Goal: Communication & Community: Answer question/provide support

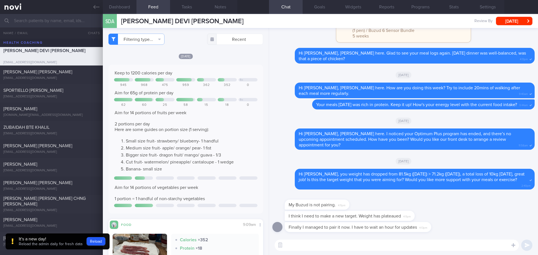
select select "7"
click at [446, 216] on div "I think I need to make a new target. Weight has plateaued 4:11pm" at bounding box center [403, 216] width 262 height 11
click at [91, 241] on button "Reload" at bounding box center [96, 241] width 19 height 8
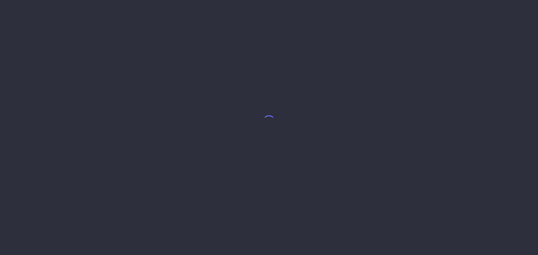
select select "7"
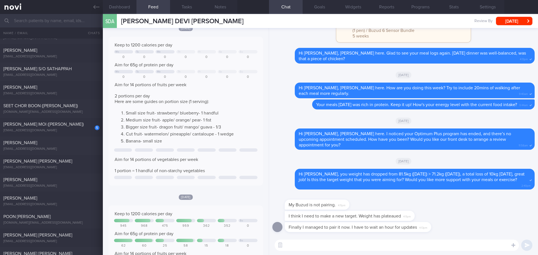
scroll to position [1596, 0]
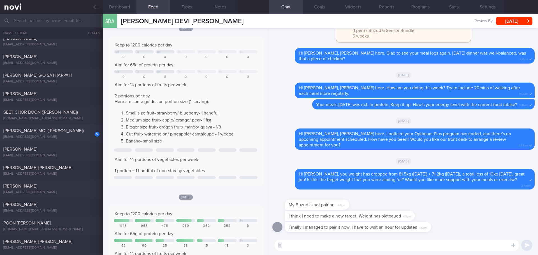
click at [48, 135] on div "5 [PERSON_NAME] (JOMINE) [EMAIL_ADDRESS][DOMAIN_NAME]" at bounding box center [51, 133] width 103 height 11
type input "[DATE]"
select select "8"
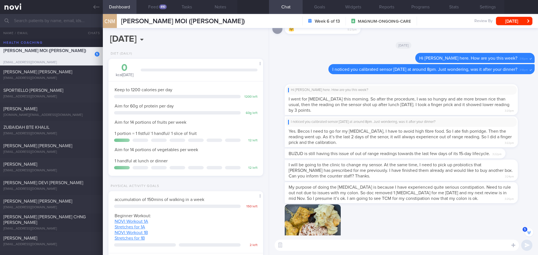
scroll to position [-452, 0]
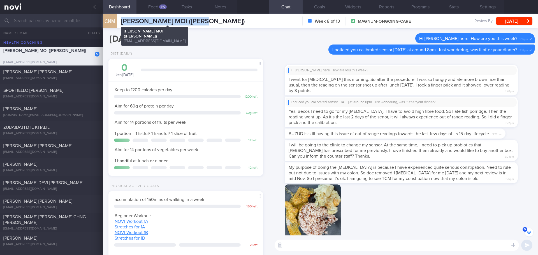
drag, startPoint x: 213, startPoint y: 22, endPoint x: 122, endPoint y: 23, distance: 90.4
click at [122, 23] on span "[PERSON_NAME] MOI ([PERSON_NAME])" at bounding box center [183, 21] width 124 height 7
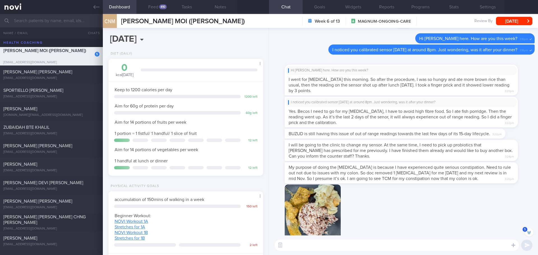
click at [184, 31] on div "[DATE], 1 Oct Diet (Daily) 0 kcal [DATE] Carbs Protein Fat 0 g 0 g 0 g Keep to …" at bounding box center [186, 141] width 166 height 227
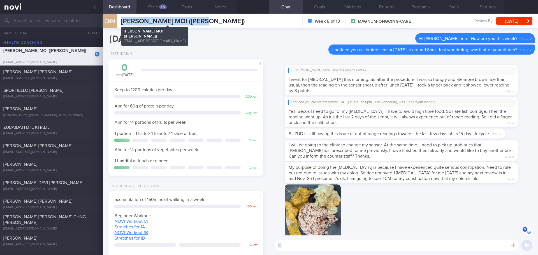
drag, startPoint x: 215, startPoint y: 22, endPoint x: 123, endPoint y: 21, distance: 92.4
click at [123, 21] on div "CNM [PERSON_NAME] (JOMINE) [PERSON_NAME] (JOMINE) [PERSON_NAME][EMAIL_ADDRESS][…" at bounding box center [320, 21] width 435 height 14
copy span "[PERSON_NAME] MOI ([PERSON_NAME])"
drag, startPoint x: 413, startPoint y: 4, endPoint x: 414, endPoint y: 12, distance: 8.0
click at [413, 4] on button "Programs" at bounding box center [420, 7] width 34 height 14
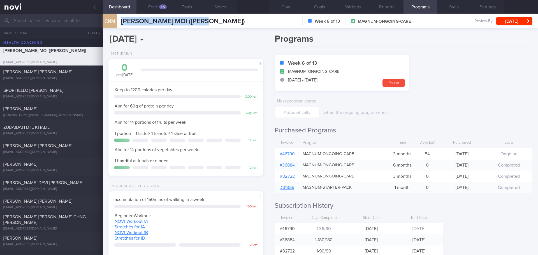
scroll to position [-436, 0]
click at [289, 155] on link "# 46790" at bounding box center [286, 154] width 15 height 4
drag, startPoint x: 223, startPoint y: 5, endPoint x: 217, endPoint y: 10, distance: 8.1
click at [223, 5] on button "Notes" at bounding box center [221, 7] width 34 height 14
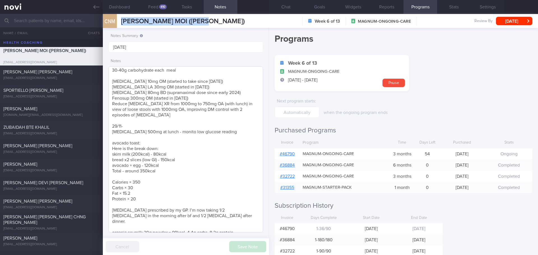
scroll to position [2, 0]
click at [239, 230] on textarea "30-40g carbohydrate each meal [MEDICAL_DATA] 10mg OM (started to take since [DA…" at bounding box center [185, 149] width 155 height 166
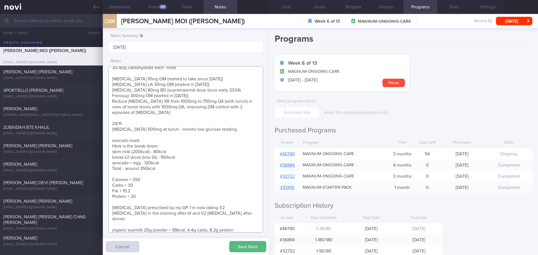
scroll to position [10, 0]
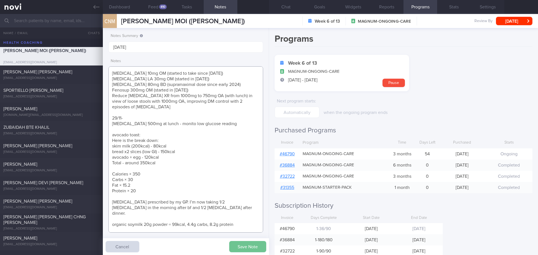
type textarea "30-40g carbohydrate each meal [MEDICAL_DATA] 10mg OM (started to take since [DA…"
click at [259, 247] on button "Save Note" at bounding box center [247, 246] width 37 height 11
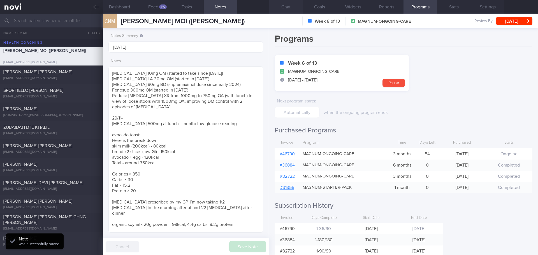
click at [293, 6] on button "Chat" at bounding box center [286, 7] width 34 height 14
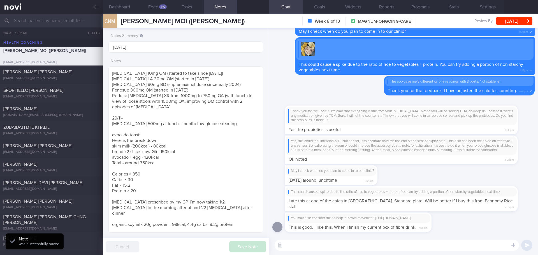
click at [373, 183] on span "7:34pm" at bounding box center [369, 180] width 9 height 5
drag, startPoint x: 377, startPoint y: 184, endPoint x: 421, endPoint y: 181, distance: 43.7
click at [421, 181] on div "May I check when do you plan to come in to our clinic? [DATE] around lunchtime …" at bounding box center [403, 175] width 262 height 21
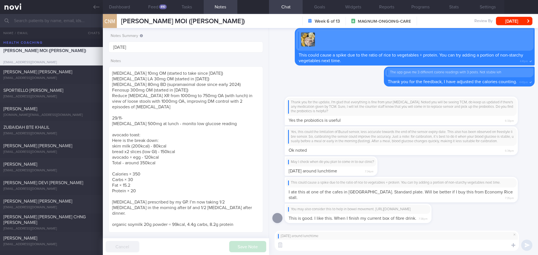
click at [382, 242] on textarea at bounding box center [396, 245] width 244 height 11
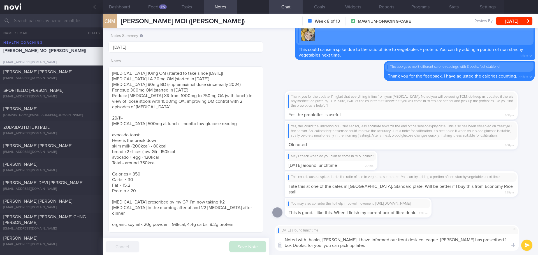
click at [477, 246] on textarea "Noted with thanks, [PERSON_NAME]. I have informed our front desk colleague. [PE…" at bounding box center [396, 242] width 244 height 17
click at [478, 246] on textarea "Noted with thanks, [PERSON_NAME]. I have informed our front desk colleague. [PE…" at bounding box center [396, 242] width 244 height 17
type textarea "Noted with thanks, [PERSON_NAME]. I have informed our front desk colleague. [PE…"
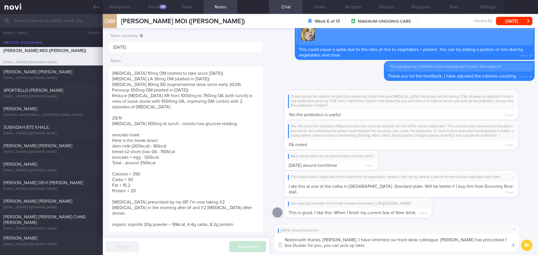
click at [525, 244] on button "submit" at bounding box center [526, 245] width 11 height 11
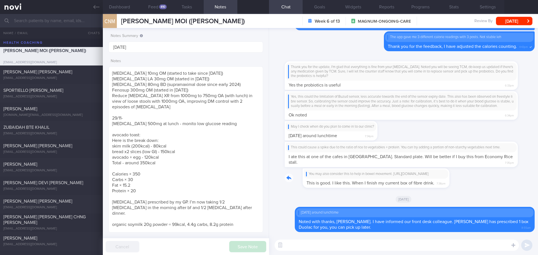
drag, startPoint x: 436, startPoint y: 184, endPoint x: 459, endPoint y: 185, distance: 23.0
click at [448, 185] on div "You may also consider this to help in bowel movement. [URL][DOMAIN_NAME] This i…" at bounding box center [366, 178] width 164 height 20
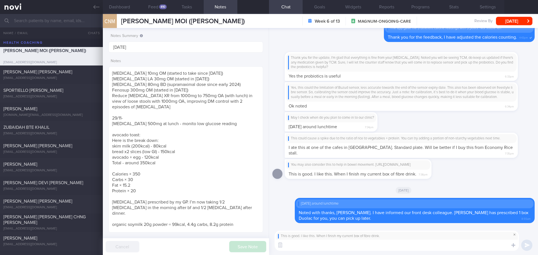
click at [515, 234] on span at bounding box center [514, 234] width 7 height 7
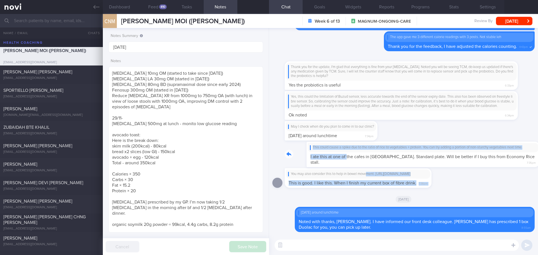
drag, startPoint x: 325, startPoint y: 161, endPoint x: 367, endPoint y: 165, distance: 42.7
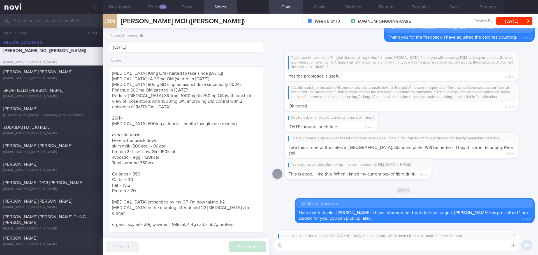
click at [410, 241] on textarea at bounding box center [396, 245] width 244 height 11
type textarea "Y"
type textarea "S"
type textarea "Economy rice stall usually offers more varieties. Sure, you can add one more po…"
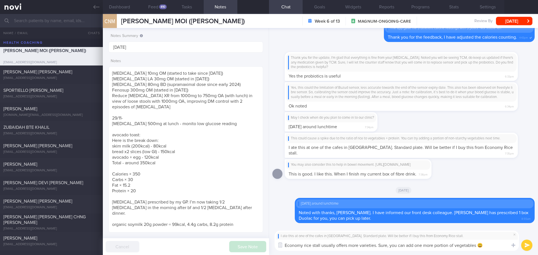
click at [524, 249] on button "submit" at bounding box center [526, 245] width 11 height 11
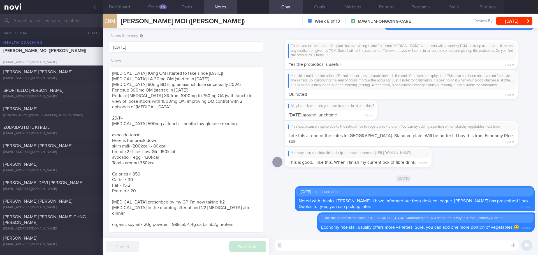
click at [466, 182] on div "[DATE]" at bounding box center [403, 179] width 262 height 16
click at [123, 8] on button "Dashboard" at bounding box center [120, 7] width 34 height 14
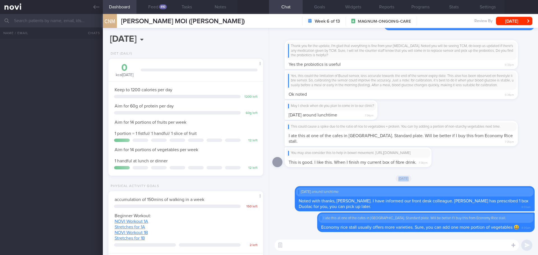
scroll to position [3395, 0]
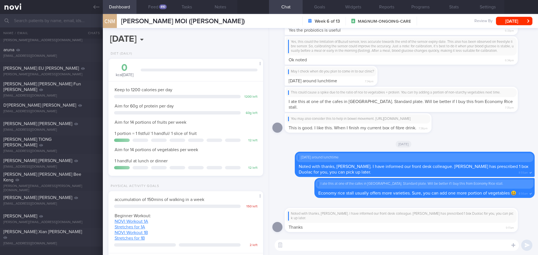
click at [364, 248] on textarea at bounding box center [396, 245] width 244 height 11
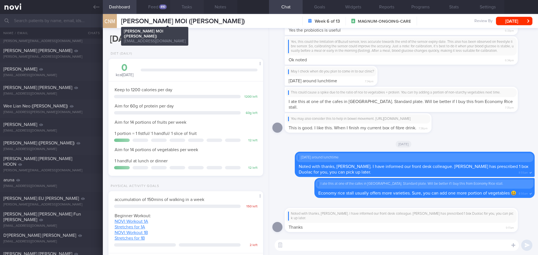
scroll to position [3255, 0]
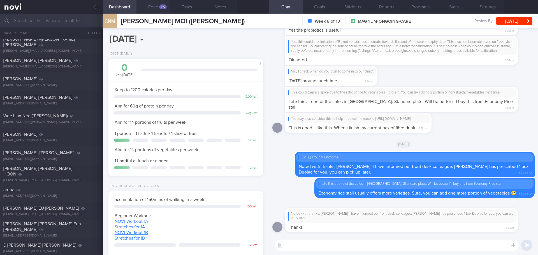
click at [165, 8] on div "410" at bounding box center [163, 6] width 8 height 5
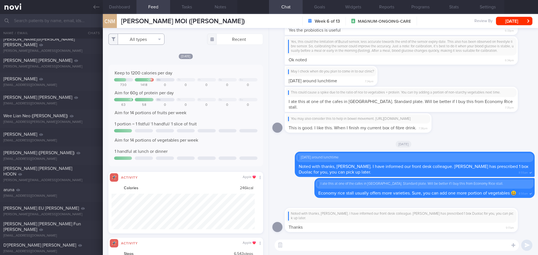
click at [145, 40] on button "All types" at bounding box center [136, 39] width 56 height 11
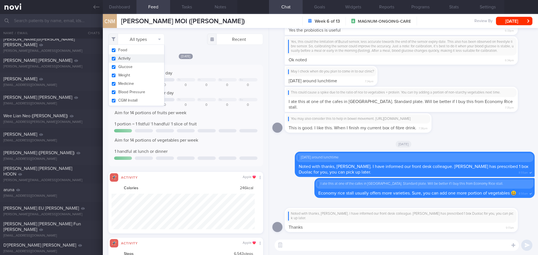
click at [137, 56] on button "Activity" at bounding box center [136, 58] width 55 height 8
checkbox input "false"
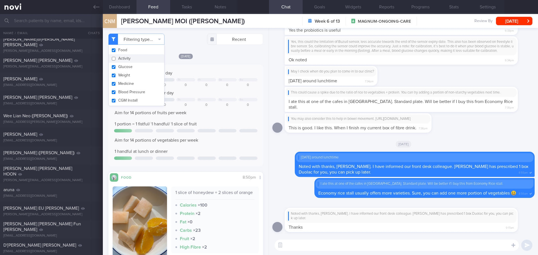
scroll to position [71, 143]
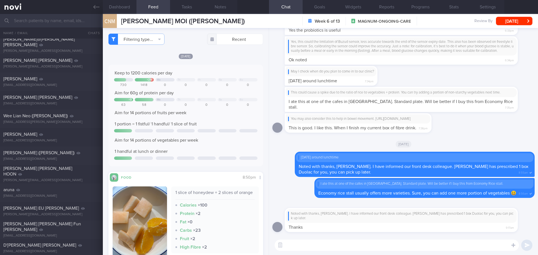
click at [213, 59] on div "[DATE]" at bounding box center [185, 56] width 155 height 6
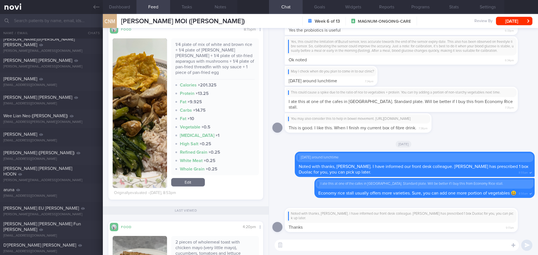
scroll to position [252, 0]
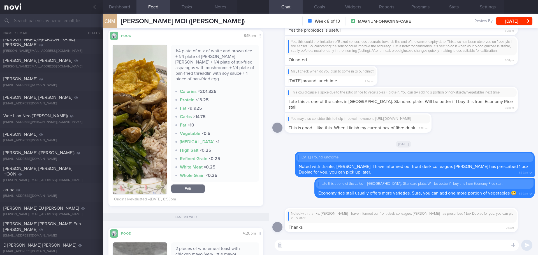
click at [138, 83] on img "button" at bounding box center [140, 120] width 54 height 150
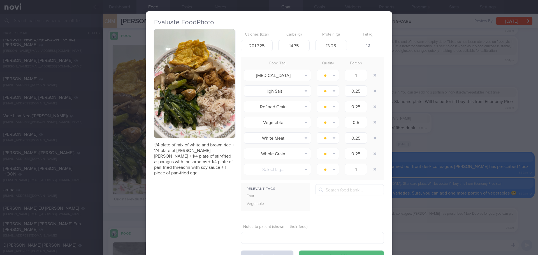
click at [174, 68] on button "button" at bounding box center [194, 83] width 81 height 108
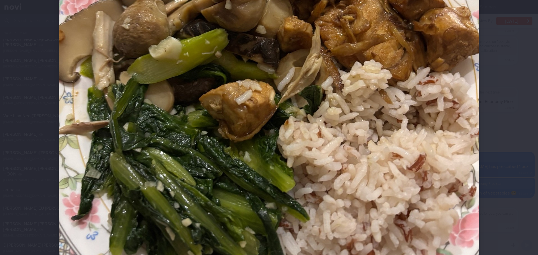
scroll to position [210, 0]
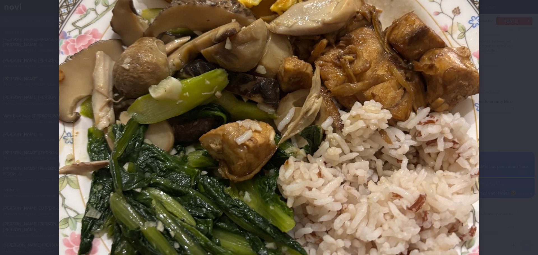
click at [495, 89] on div at bounding box center [268, 92] width 465 height 605
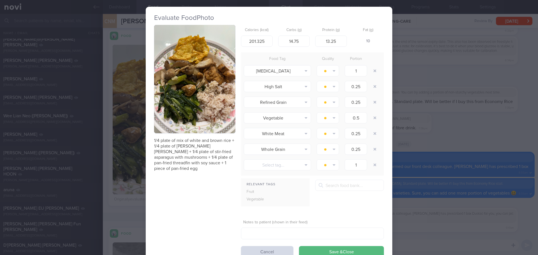
scroll to position [0, 0]
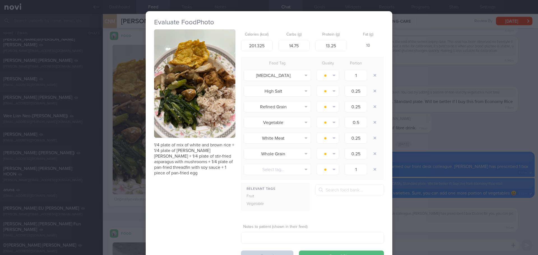
click at [258, 252] on button "Cancel" at bounding box center [267, 256] width 52 height 11
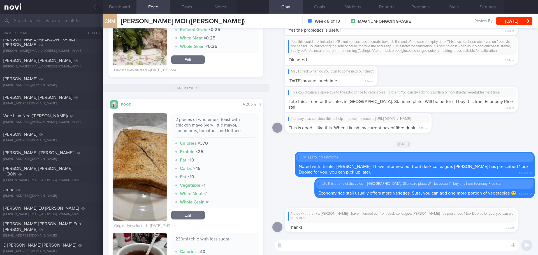
scroll to position [392, 0]
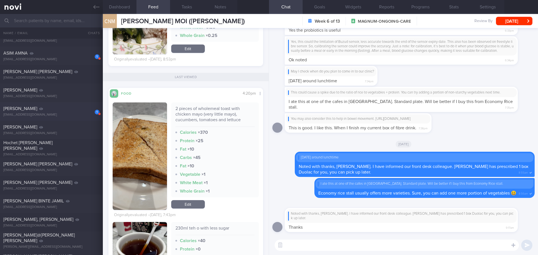
click at [46, 105] on div "1 GOH [PERSON_NAME] [EMAIL_ADDRESS][DOMAIN_NAME] [DATE] [DATE] [DATE]" at bounding box center [269, 111] width 538 height 18
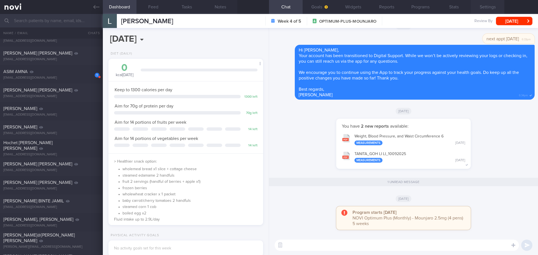
click at [490, 10] on button "Settings" at bounding box center [487, 7] width 34 height 14
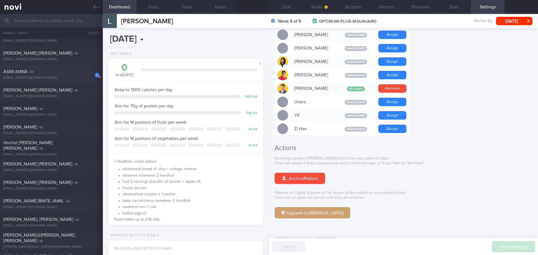
click at [51, 74] on div "1 ASIM AMNA [EMAIL_ADDRESS][DOMAIN_NAME]" at bounding box center [51, 74] width 103 height 11
type input "[DATE]"
type textarea "[MEDICAL_DATA] dx age [DEMOGRAPHIC_DATA] [DEMOGRAPHIC_DATA][MEDICAL_DATA] Chron…"
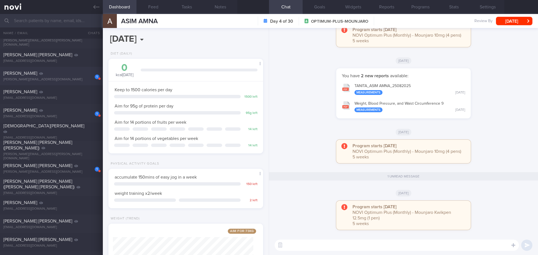
click at [50, 76] on div "1 [PERSON_NAME] XINPING [EMAIL_ADDRESS][DOMAIN_NAME]" at bounding box center [51, 76] width 103 height 11
type textarea "[MEDICAL_DATA] - f/up Raffles Medical GP [MEDICAL_DATA] - f/up Raffles Medical …"
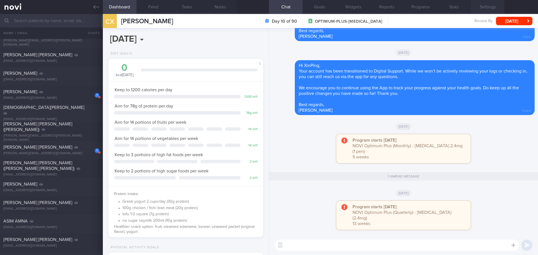
click at [484, 11] on button "Settings" at bounding box center [487, 7] width 34 height 14
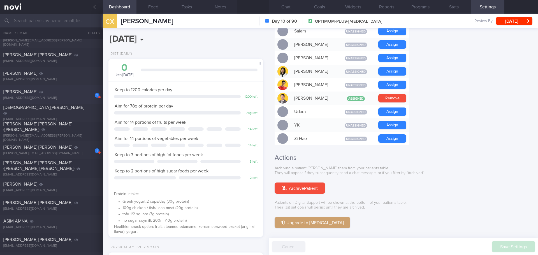
click at [69, 101] on div "1 [PERSON_NAME] [EMAIL_ADDRESS][DOMAIN_NAME] [DATE] [DATE]" at bounding box center [269, 94] width 538 height 18
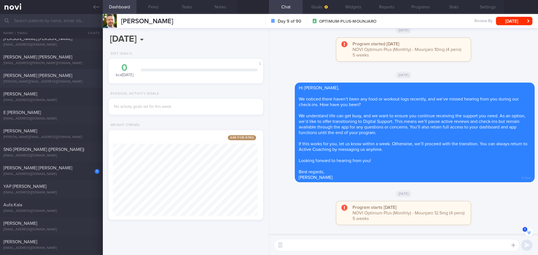
scroll to position [1808, 0]
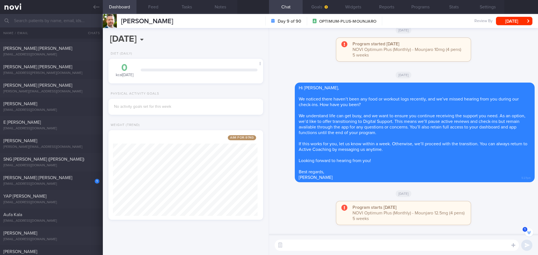
drag, startPoint x: 47, startPoint y: 108, endPoint x: 293, endPoint y: 41, distance: 255.3
click at [47, 108] on div "[PERSON_NAME] [EMAIL_ADDRESS][DOMAIN_NAME]" at bounding box center [51, 106] width 103 height 11
select select "9"
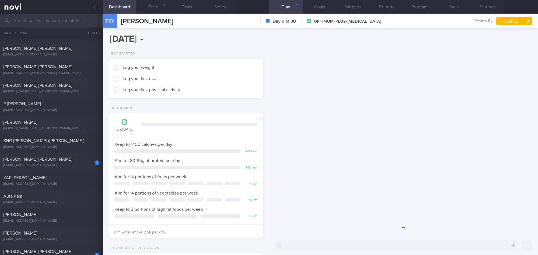
scroll to position [279906, 279844]
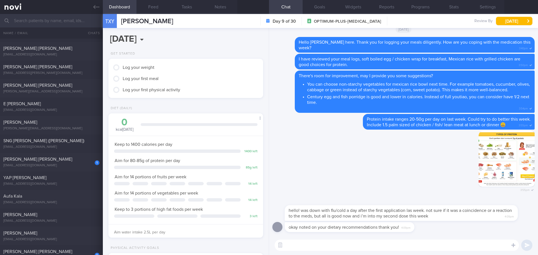
click at [388, 244] on textarea at bounding box center [396, 245] width 244 height 11
click at [387, 249] on textarea at bounding box center [396, 245] width 244 height 11
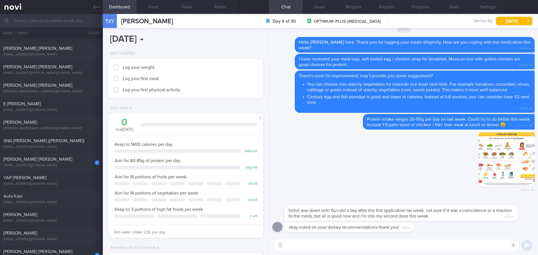
click at [387, 249] on textarea at bounding box center [396, 245] width 244 height 11
drag, startPoint x: 454, startPoint y: 218, endPoint x: 428, endPoint y: 219, distance: 26.3
click at [428, 219] on div "hello! was down with flu/cold a day after the first application las week. not s…" at bounding box center [400, 213] width 233 height 16
click at [404, 248] on textarea at bounding box center [396, 245] width 244 height 11
drag, startPoint x: 452, startPoint y: 218, endPoint x: 488, endPoint y: 218, distance: 36.4
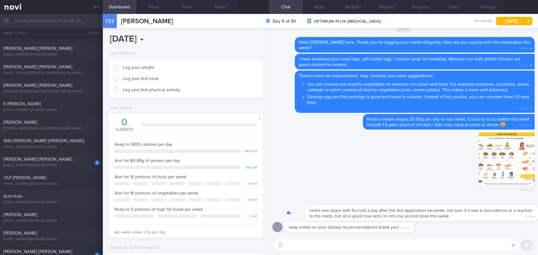
click at [488, 218] on div "hello! was down with flu/cold a day after the first application las week. not s…" at bounding box center [409, 210] width 250 height 22
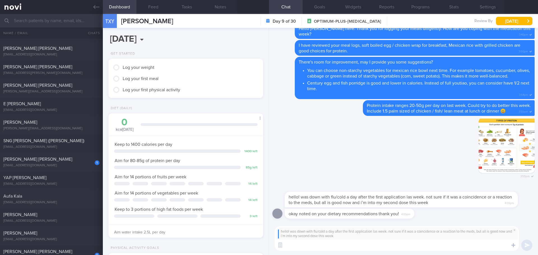
click at [457, 247] on textarea at bounding box center [396, 245] width 244 height 11
type textarea "Oh.. sorry to hear that you were sick. Glad that you have recovered now, [PERSO…"
click at [527, 245] on button "submit" at bounding box center [526, 245] width 11 height 11
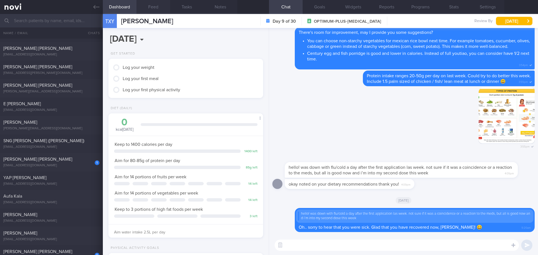
click at [157, 4] on button "Feed" at bounding box center [153, 7] width 34 height 14
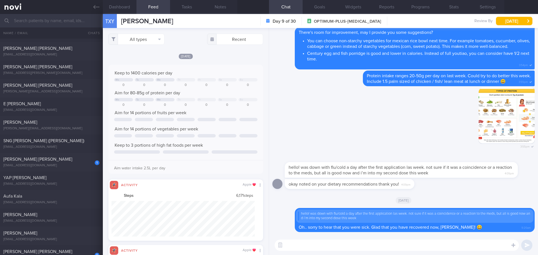
scroll to position [36, 143]
click at [122, 6] on button "Dashboard" at bounding box center [120, 7] width 34 height 14
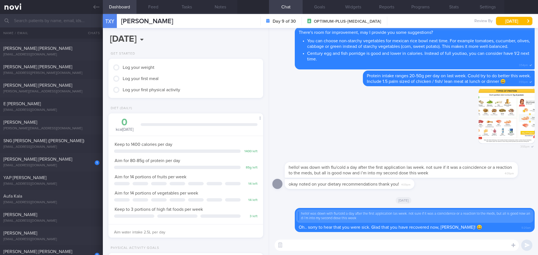
click at [326, 248] on textarea at bounding box center [396, 245] width 244 height 11
click at [151, 7] on button "Feed" at bounding box center [153, 7] width 34 height 14
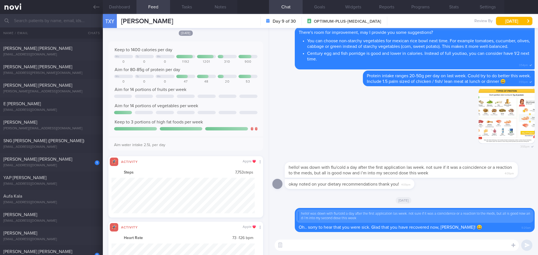
scroll to position [36, 143]
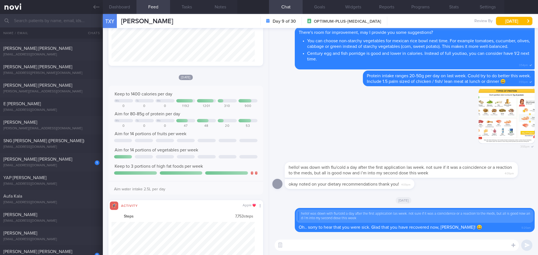
click at [299, 240] on textarea at bounding box center [396, 245] width 244 height 11
type textarea "I"
type textarea "T"
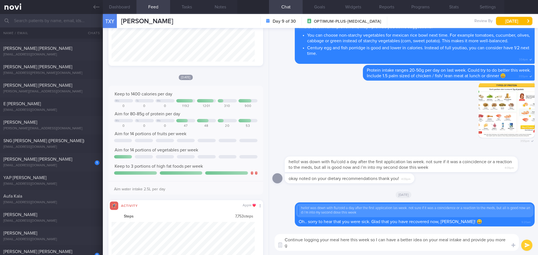
scroll to position [0, 0]
click at [375, 248] on textarea "Continue logging your meal here this week so I can have a better idea on your m…" at bounding box center [396, 242] width 244 height 17
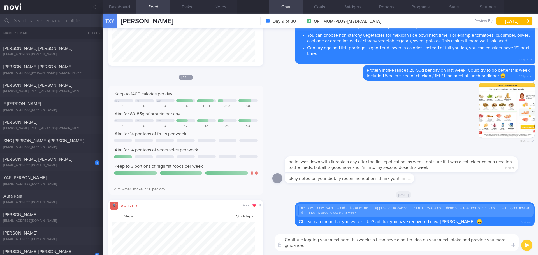
click at [415, 248] on textarea "Continue logging your meal here this week so I can have a better idea on your m…" at bounding box center [396, 242] width 244 height 17
type textarea "Continue logging your meal here this week so I can have a better idea on your m…"
click at [522, 247] on button "submit" at bounding box center [526, 245] width 11 height 11
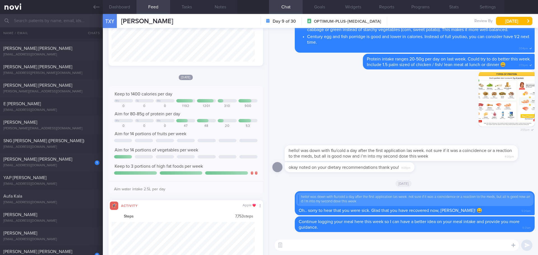
click at [473, 244] on textarea at bounding box center [396, 245] width 244 height 11
click at [372, 247] on textarea "Do drop me a text if you have any questions 😀" at bounding box center [396, 245] width 244 height 11
type textarea "Do drop me a text if you have any questions, I'm here to support, [PERSON_NAME]😀"
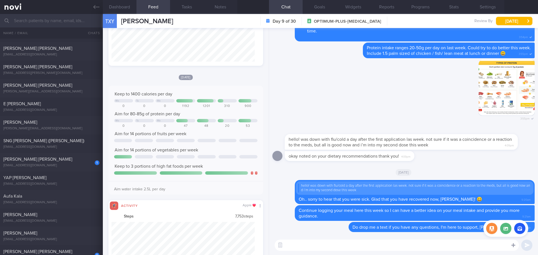
click at [513, 245] on icon at bounding box center [513, 245] width 4 height 5
click at [492, 229] on button "button" at bounding box center [491, 228] width 11 height 11
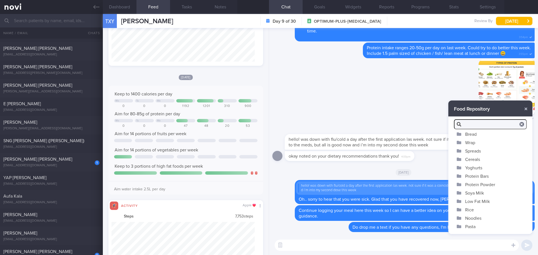
click at [476, 192] on button "Soya Milk" at bounding box center [490, 193] width 84 height 8
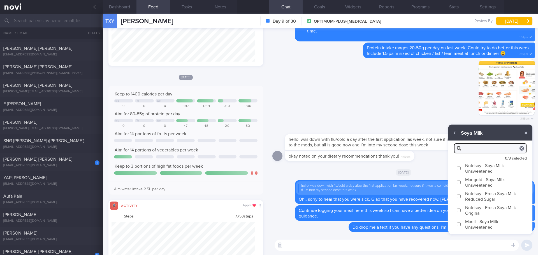
click at [480, 198] on label "Nutrisoy - Fresh Soya Milk - Reduced Sugar" at bounding box center [490, 196] width 84 height 14
click at [461, 198] on input "Nutrisoy - Fresh Soya Milk - Reduced Sugar" at bounding box center [458, 197] width 4 height 4
checkbox input "true"
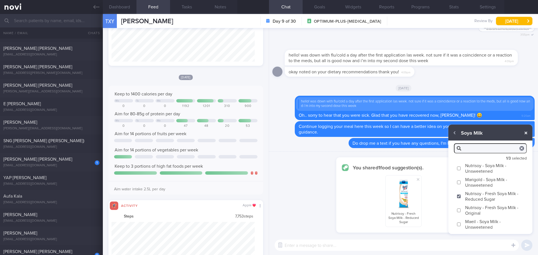
click at [525, 132] on button "button" at bounding box center [525, 133] width 10 height 10
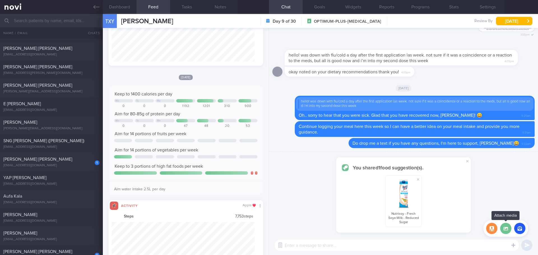
click at [506, 231] on label at bounding box center [505, 228] width 11 height 11
click at [0, 0] on input "file" at bounding box center [0, 0] width 0 height 0
click at [491, 231] on button "button" at bounding box center [491, 228] width 11 height 11
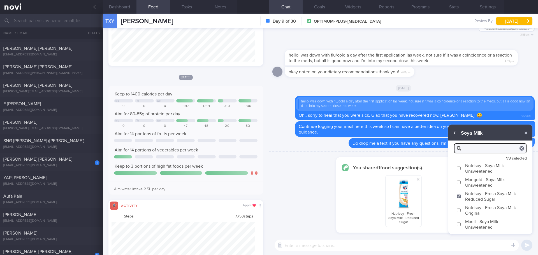
click at [456, 134] on button "button" at bounding box center [454, 133] width 10 height 10
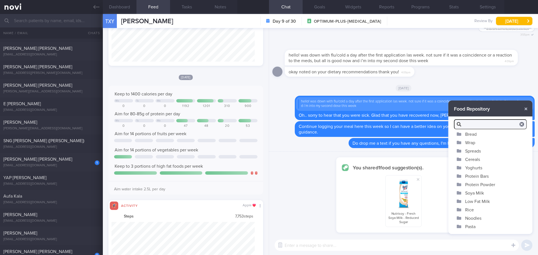
click at [484, 202] on button "Low Fat Milk" at bounding box center [490, 201] width 84 height 8
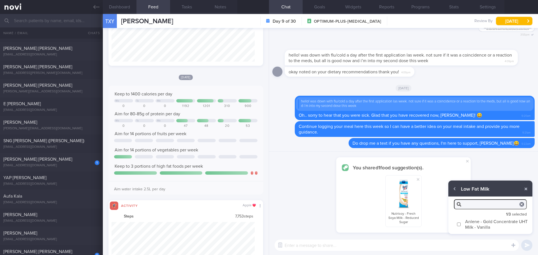
click at [459, 225] on input "Anlene - Gold Concentrate UHT Milk - Vanilla" at bounding box center [458, 225] width 4 height 4
checkbox input "true"
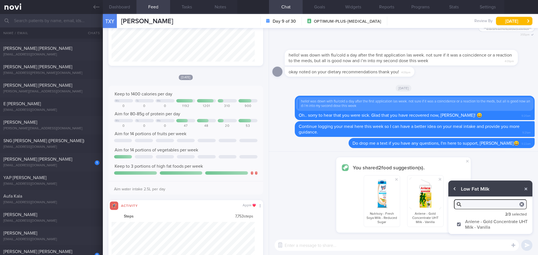
click at [454, 191] on button "button" at bounding box center [454, 189] width 10 height 10
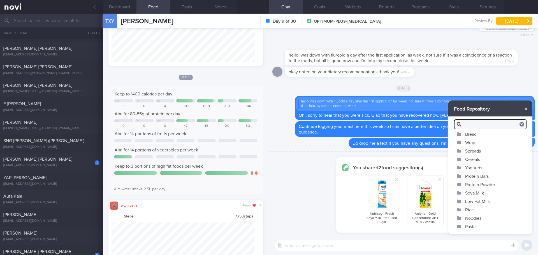
click at [474, 167] on button "Yoghurts" at bounding box center [490, 168] width 84 height 8
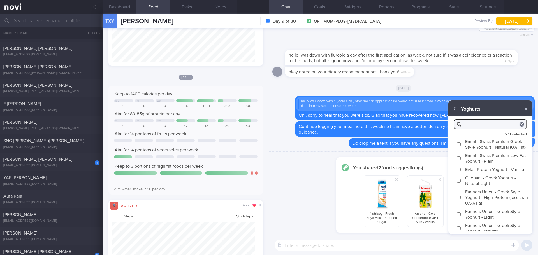
scroll to position [10, 0]
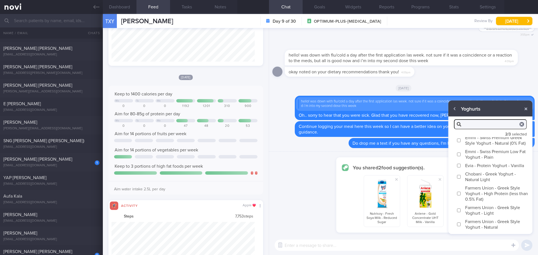
click at [459, 177] on input "Chobani - Greek Yoghurt - Natural Light" at bounding box center [458, 177] width 4 height 4
checkbox input "true"
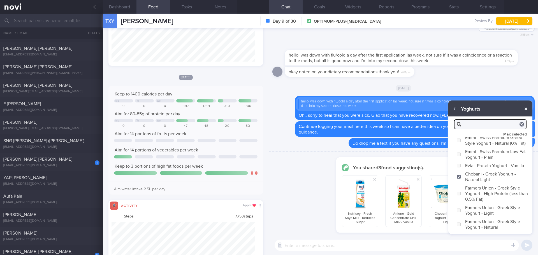
click at [527, 107] on button "button" at bounding box center [525, 109] width 10 height 10
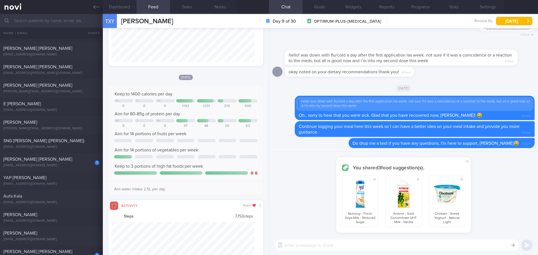
click at [426, 244] on textarea at bounding box center [396, 245] width 244 height 11
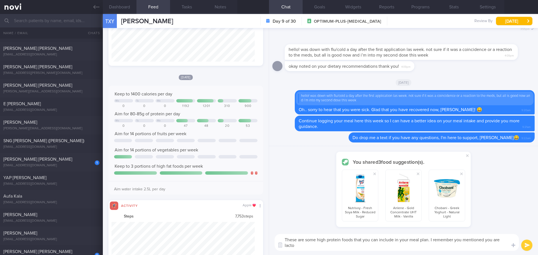
scroll to position [0, 0]
click at [433, 248] on textarea "These are some high protein foods that you can include in your meal plan. I rem…" at bounding box center [396, 242] width 244 height 17
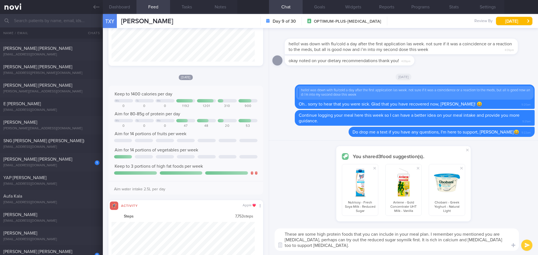
type textarea "These are some high protein foods that you can include in your meal plan. I rem…"
checkbox input "false"
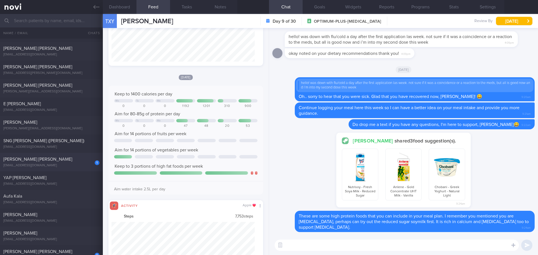
click at [69, 157] on div "[PERSON_NAME] [PERSON_NAME]" at bounding box center [50, 160] width 95 height 6
type textarea "[MEDICAL_DATA] - not on meds, f/up GP Elevated blood pressure without diagnosis…"
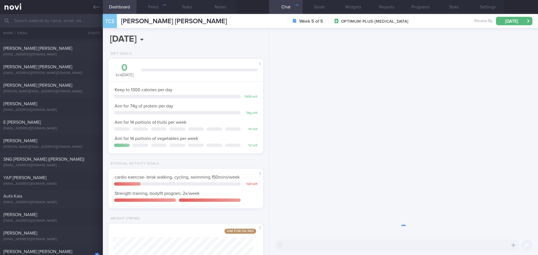
scroll to position [78, 141]
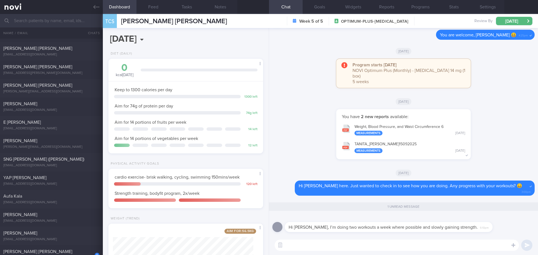
click at [346, 242] on textarea at bounding box center [396, 245] width 244 height 11
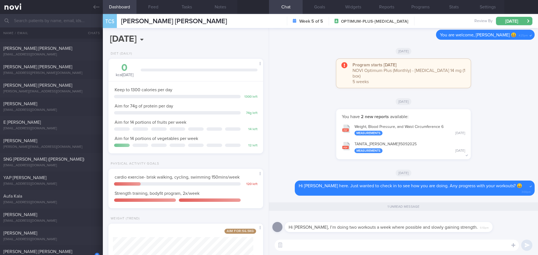
click at [346, 242] on textarea at bounding box center [396, 245] width 244 height 11
click at [150, 11] on button "Feed" at bounding box center [153, 7] width 34 height 14
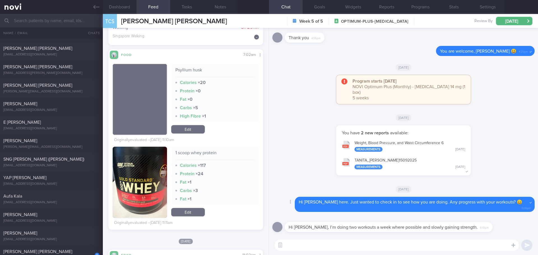
scroll to position [5768, 0]
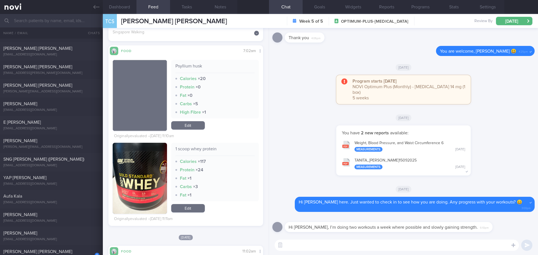
click at [346, 246] on textarea at bounding box center [396, 245] width 244 height 11
type textarea "T"
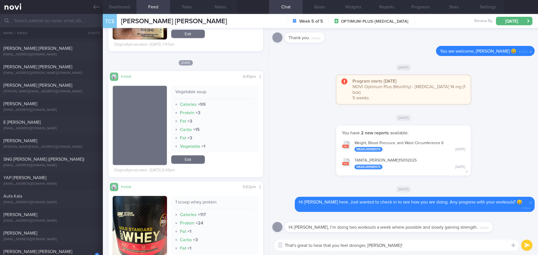
scroll to position [1368, 0]
click at [398, 246] on textarea "That's great to hear that you feel stronger, [PERSON_NAME]!" at bounding box center [396, 245] width 244 height 11
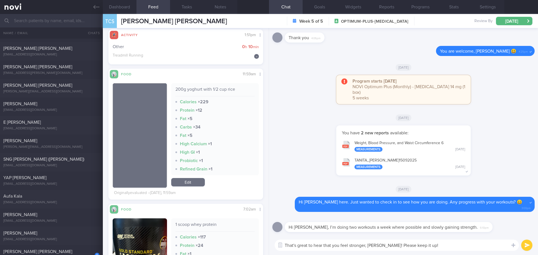
scroll to position [112, 0]
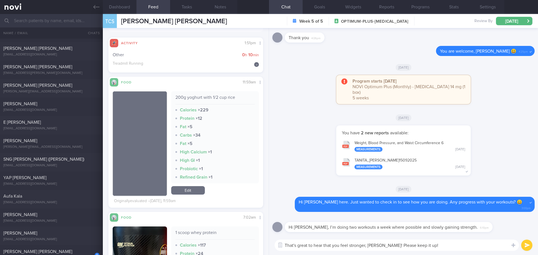
type textarea "That's great to hear that you feel stronger, [PERSON_NAME]! Please keep it up!"
click at [523, 245] on button "submit" at bounding box center [526, 245] width 11 height 11
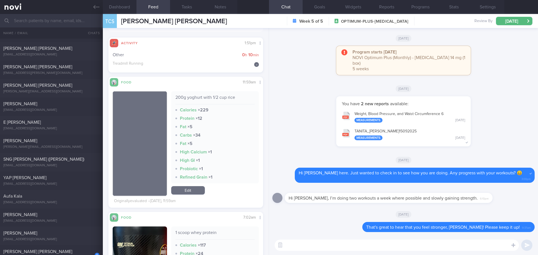
click at [457, 245] on textarea at bounding box center [396, 245] width 244 height 11
type textarea "C"
type textarea "D"
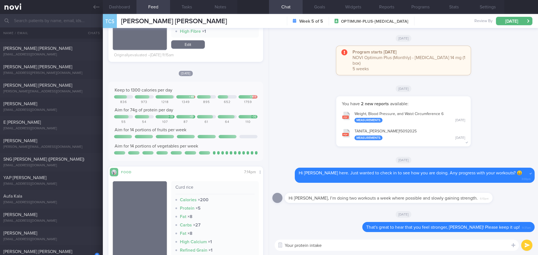
scroll to position [868, 0]
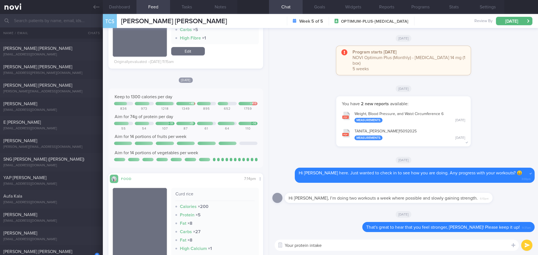
click at [343, 248] on textarea "Your protein intake" at bounding box center [396, 245] width 244 height 11
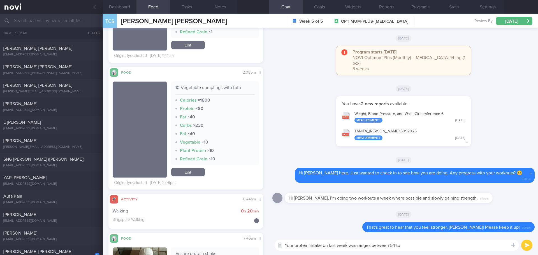
scroll to position [1092, 0]
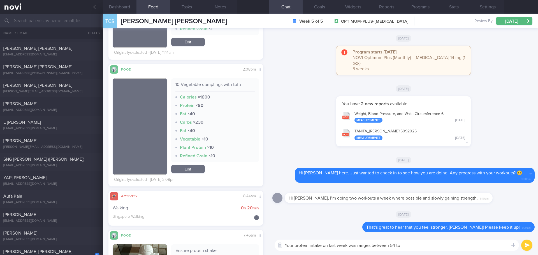
type textarea "Your protein intake on last week was ranges between 54 to"
click at [189, 164] on div "10 Vegetable dumplings with tofu Calories × 1600 Protein × 80 Fat × 40 Carbs × …" at bounding box center [215, 126] width 88 height 96
click at [189, 166] on link "Edit" at bounding box center [188, 169] width 34 height 8
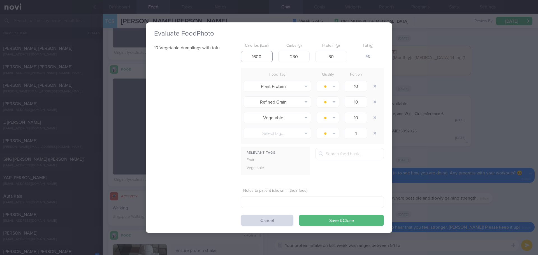
drag, startPoint x: 267, startPoint y: 57, endPoint x: 228, endPoint y: 58, distance: 39.2
click at [228, 58] on div "10 Vegetable dumplings with tofu Calories (kcal) 1600 Carbs (g) 230 Protein (g)…" at bounding box center [269, 133] width 230 height 185
drag, startPoint x: 335, startPoint y: 56, endPoint x: 326, endPoint y: 57, distance: 9.0
click at [326, 57] on input "80" at bounding box center [331, 56] width 32 height 11
type input "35"
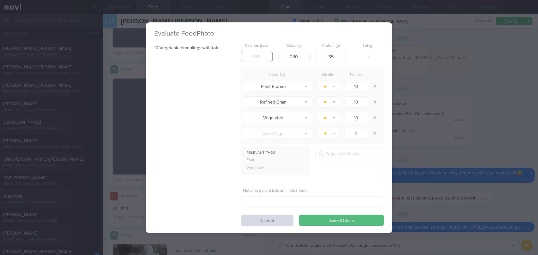
click at [257, 55] on input "number" at bounding box center [257, 56] width 32 height 11
drag, startPoint x: 303, startPoint y: 54, endPoint x: 286, endPoint y: 56, distance: 16.9
click at [286, 56] on input "230" at bounding box center [294, 56] width 32 height 11
type input "60"
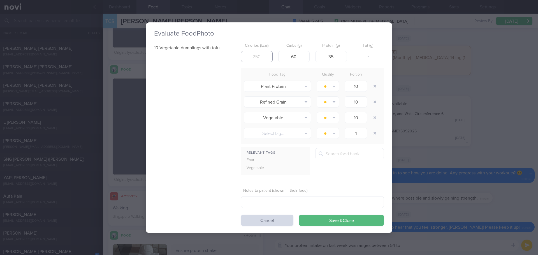
click at [259, 55] on input "number" at bounding box center [257, 56] width 32 height 11
type input "3"
type input "420"
click at [235, 72] on div "10 Vegetable dumplings with tofu Calories (kcal) 420 Carbs (g) 60 Protein (g) 3…" at bounding box center [269, 133] width 230 height 185
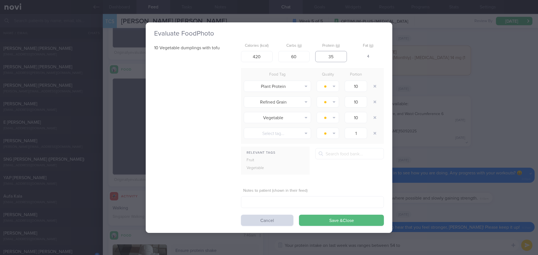
drag, startPoint x: 336, startPoint y: 58, endPoint x: 328, endPoint y: 58, distance: 8.1
click at [328, 58] on input "35" at bounding box center [331, 56] width 32 height 11
type input "30"
click at [307, 61] on input "60" at bounding box center [294, 56] width 32 height 11
click at [344, 221] on button "Save & Close" at bounding box center [341, 220] width 85 height 11
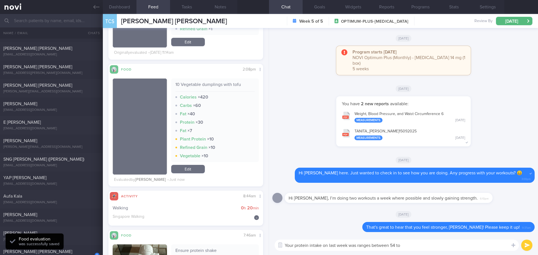
click at [246, 155] on div "Vegetable × 10" at bounding box center [215, 156] width 80 height 6
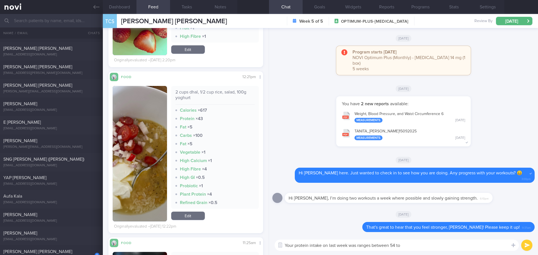
scroll to position [3360, 0]
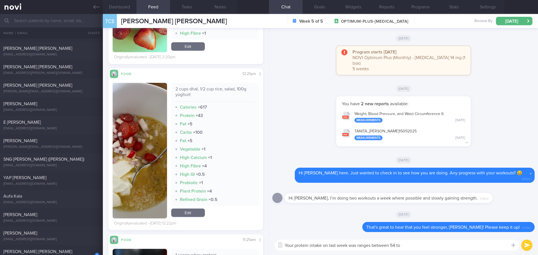
click at [190, 211] on link "Edit" at bounding box center [188, 213] width 34 height 8
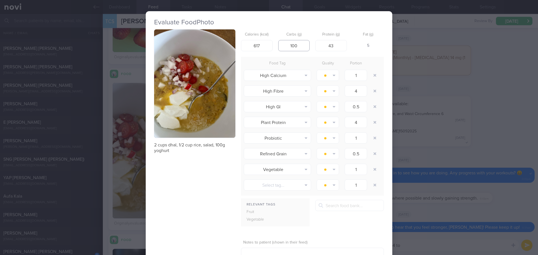
drag, startPoint x: 300, startPoint y: 45, endPoint x: 275, endPoint y: 45, distance: 25.2
click at [275, 45] on div "Calories (kcal) 617 Carbs (g) 100 Protein (g) 43 Fat (g) 5" at bounding box center [312, 40] width 143 height 22
type input "45"
drag, startPoint x: 333, startPoint y: 46, endPoint x: 324, endPoint y: 47, distance: 9.0
click at [324, 47] on input "43" at bounding box center [331, 45] width 32 height 11
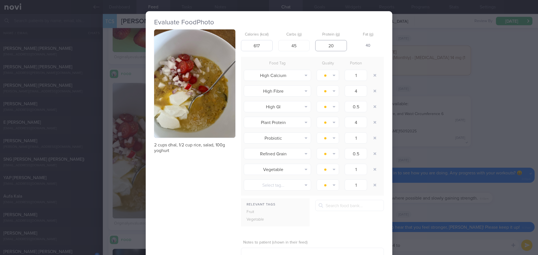
type input "20"
drag, startPoint x: 257, startPoint y: 46, endPoint x: 241, endPoint y: 47, distance: 16.0
click at [241, 47] on input "617" at bounding box center [257, 45] width 32 height 11
type input "4"
type input "320"
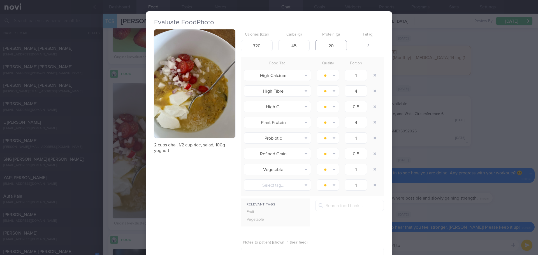
drag, startPoint x: 336, startPoint y: 48, endPoint x: 325, endPoint y: 49, distance: 11.8
click at [325, 49] on input "20" at bounding box center [331, 45] width 32 height 11
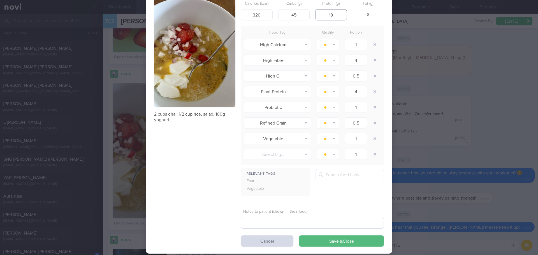
scroll to position [41, 0]
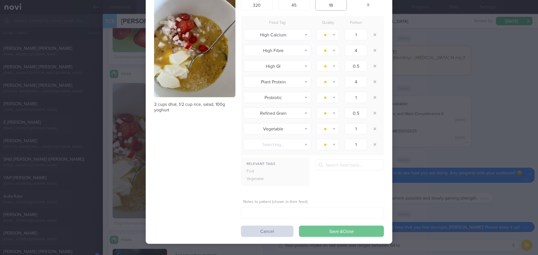
type input "18"
click at [346, 230] on button "Save & Close" at bounding box center [341, 231] width 85 height 11
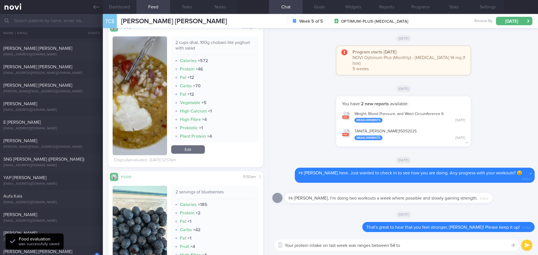
scroll to position [2576, 0]
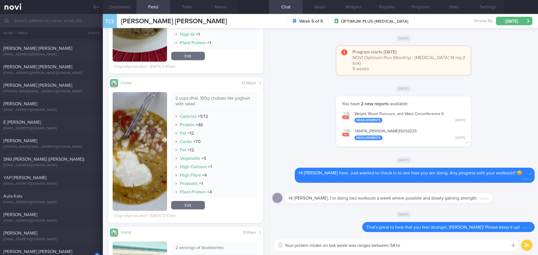
click at [197, 201] on link "Edit" at bounding box center [188, 205] width 34 height 8
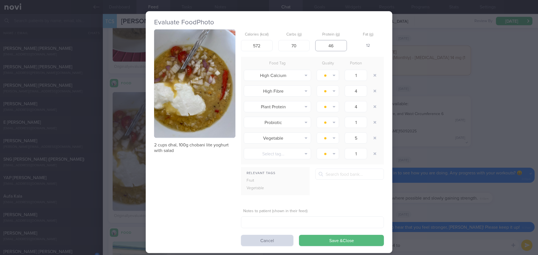
drag, startPoint x: 331, startPoint y: 46, endPoint x: 326, endPoint y: 46, distance: 5.4
click at [326, 46] on input "46" at bounding box center [331, 45] width 32 height 11
type input "20"
drag, startPoint x: 298, startPoint y: 45, endPoint x: 280, endPoint y: 48, distance: 18.3
click at [280, 48] on input "70" at bounding box center [294, 45] width 32 height 11
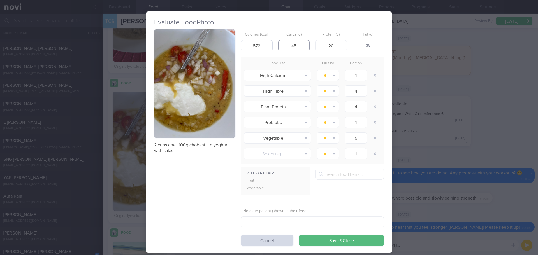
type input "45"
drag, startPoint x: 266, startPoint y: 45, endPoint x: 248, endPoint y: 46, distance: 18.5
click at [248, 46] on input "572" at bounding box center [257, 45] width 32 height 11
type input "380"
click at [329, 240] on button "Save & Close" at bounding box center [341, 240] width 85 height 11
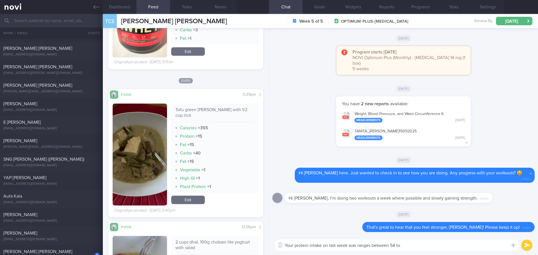
scroll to position [2576, 0]
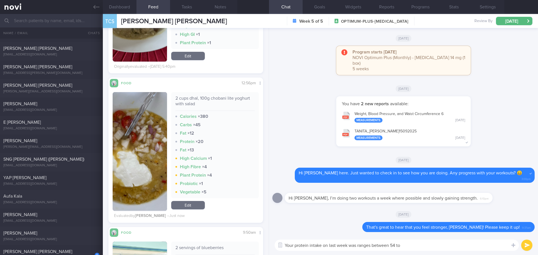
click at [220, 122] on div "Carbs × 45" at bounding box center [215, 125] width 80 height 6
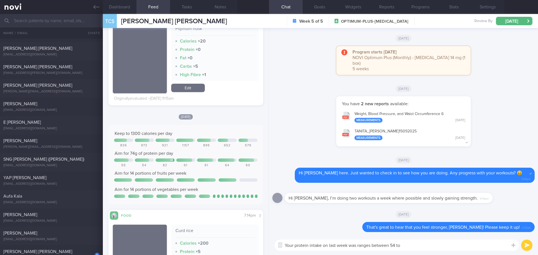
scroll to position [864, 0]
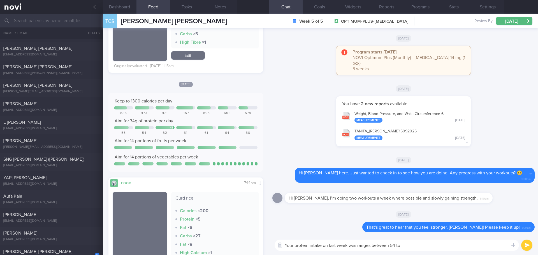
click at [407, 247] on textarea "Your protein intake on last week was ranges between 54 to" at bounding box center [396, 245] width 244 height 11
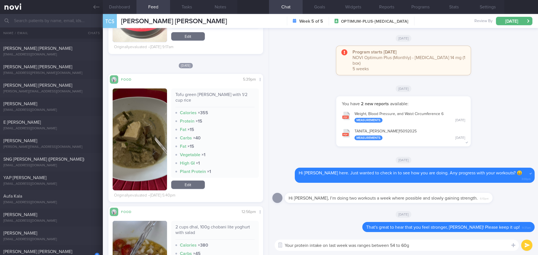
scroll to position [2488, 0]
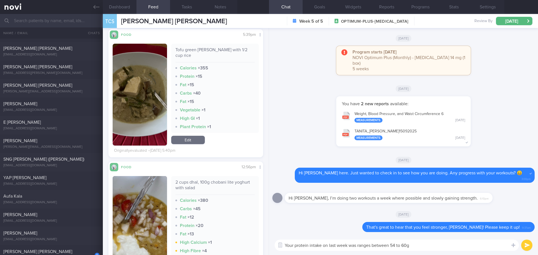
click at [149, 99] on button "button" at bounding box center [140, 95] width 54 height 102
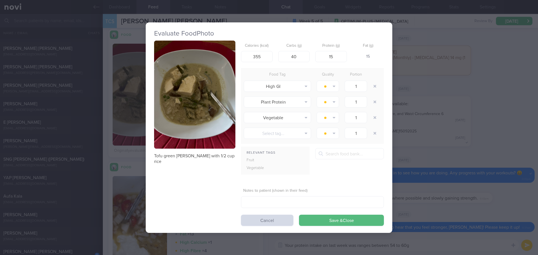
click at [168, 80] on button "button" at bounding box center [194, 95] width 81 height 108
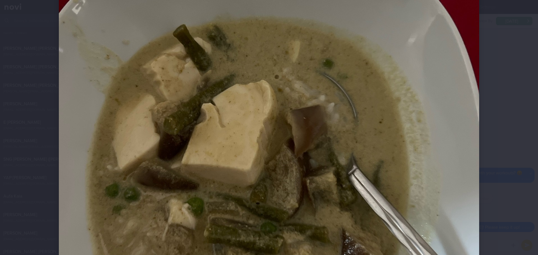
scroll to position [84, 0]
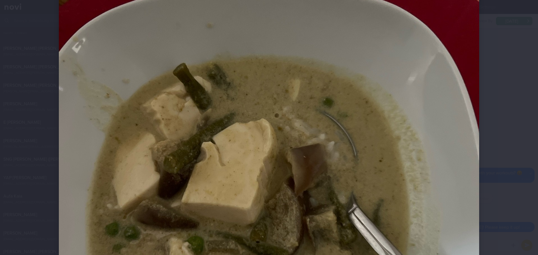
click at [499, 115] on div at bounding box center [268, 218] width 465 height 605
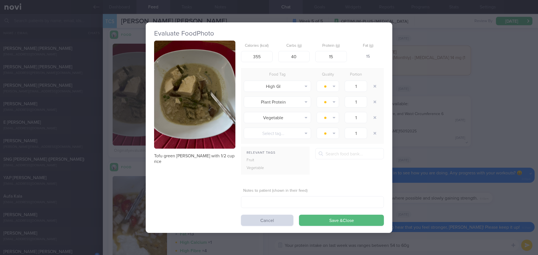
click at [248, 227] on div "Evaluate Food Photo Tofu green [PERSON_NAME] with 1/2 cup rice Calories (kcal) …" at bounding box center [269, 127] width 246 height 211
click at [251, 217] on button "Cancel" at bounding box center [267, 220] width 52 height 11
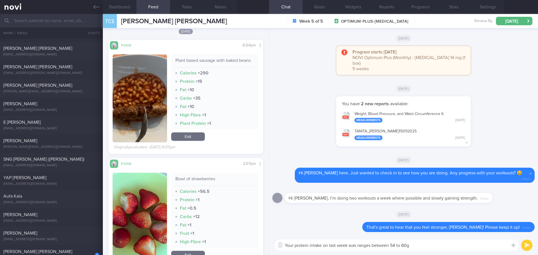
scroll to position [3160, 0]
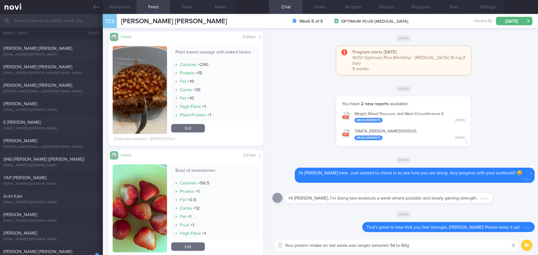
click at [463, 246] on textarea "Your protein intake on last week was ranges between 54 to 60g" at bounding box center [396, 245] width 244 height 11
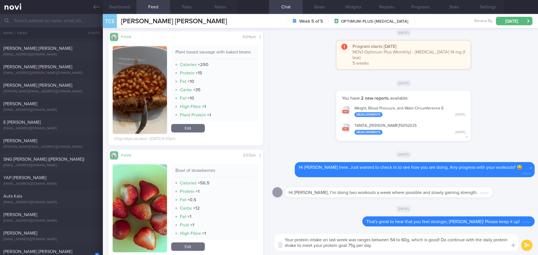
click at [407, 247] on textarea "Your protein intake on last week was ranges between 54 to 60g, which is good! D…" at bounding box center [396, 242] width 244 height 17
click at [414, 247] on textarea "Your protein intake on last week was ranges between 54 to 60g, which is good! D…" at bounding box center [396, 242] width 244 height 17
click at [442, 238] on textarea "Your protein intake on last week was ranges between 54 to 60g, which is good! D…" at bounding box center [396, 242] width 244 height 17
click at [417, 246] on textarea "Your protein intake on last week was ranges between 54 to 60g, which is good, […" at bounding box center [396, 242] width 244 height 17
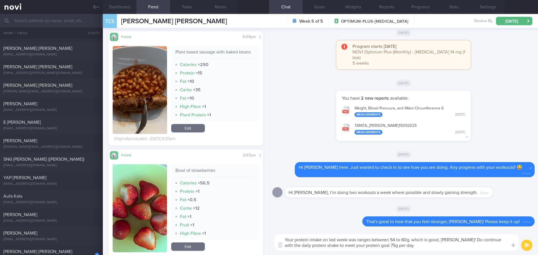
type textarea "Your protein intake on last week was ranges between 54 to 60g, which is good, […"
click at [528, 244] on button "submit" at bounding box center [526, 245] width 11 height 11
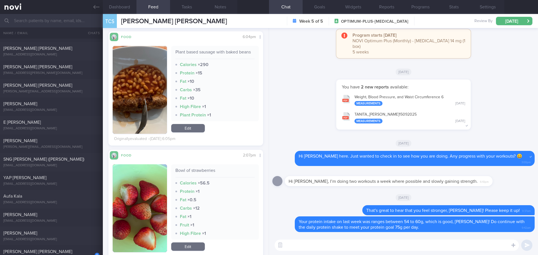
click at [472, 246] on textarea at bounding box center [396, 245] width 244 height 11
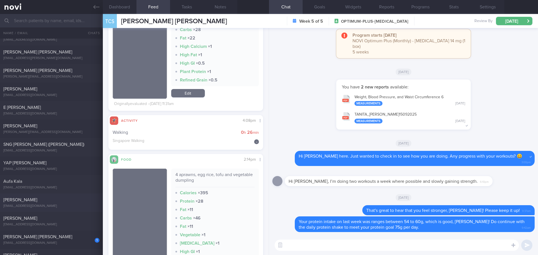
scroll to position [1920, 0]
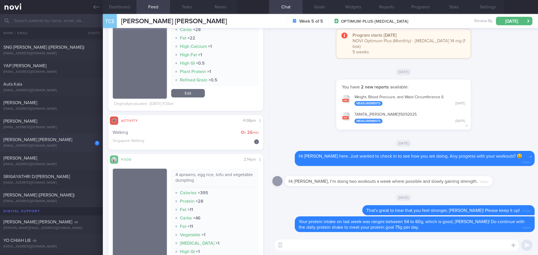
click at [34, 140] on span "[PERSON_NAME] [PERSON_NAME]" at bounding box center [37, 139] width 69 height 4
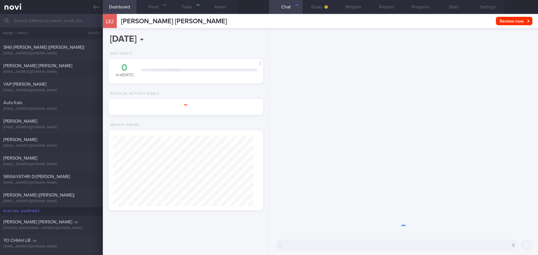
select select "9"
type input "[DATE]"
type textarea "fun run event on [DATE] dont eat the fat or pork belly 24/3- logged BCAA"
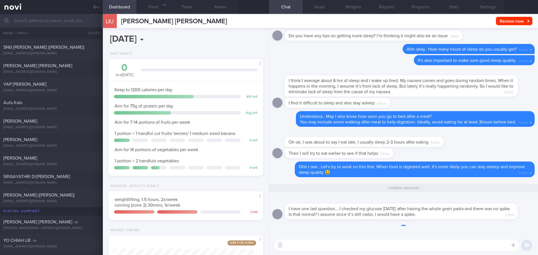
scroll to position [78, 141]
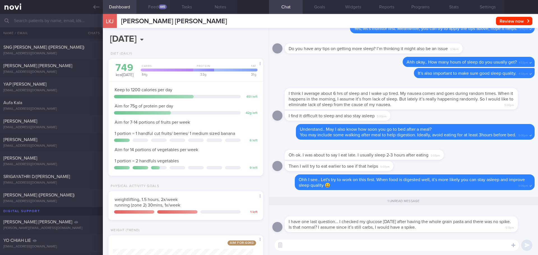
click at [165, 10] on button "Feed 445" at bounding box center [153, 7] width 34 height 14
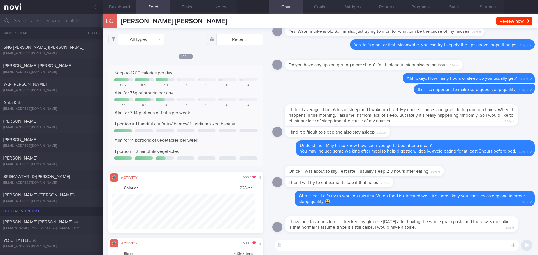
scroll to position [36, 143]
click at [133, 38] on button "All types" at bounding box center [136, 39] width 56 height 11
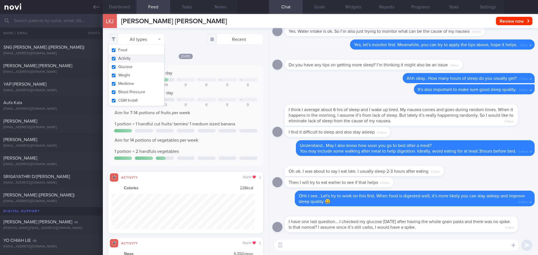
click at [134, 59] on button "Activity" at bounding box center [136, 58] width 55 height 8
checkbox input "false"
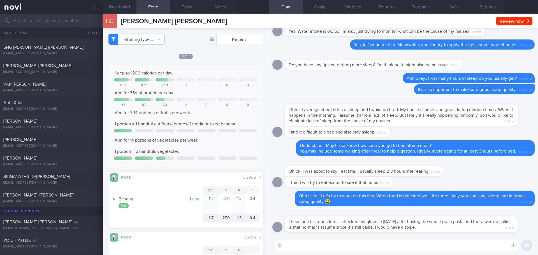
click at [212, 62] on div "[DATE] Keep to 1200 calories per day Th Fr Sa Su 887 872 749 0 0 0 0 Aim for 75…" at bounding box center [185, 140] width 155 height 174
click at [322, 3] on button "Goals" at bounding box center [319, 7] width 34 height 14
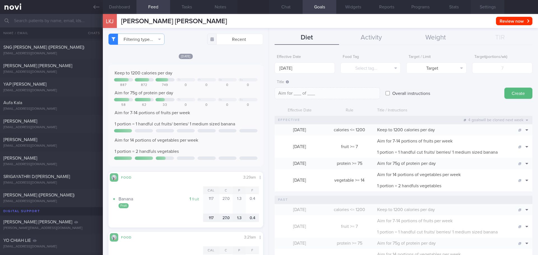
click at [492, 7] on button "Settings" at bounding box center [487, 7] width 34 height 14
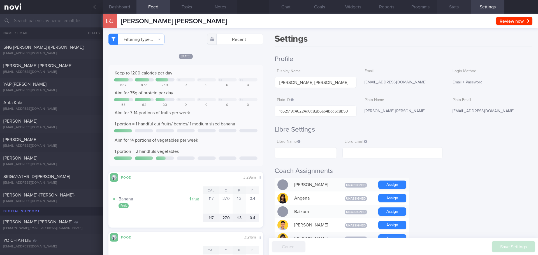
click at [450, 9] on button "Stats" at bounding box center [454, 7] width 34 height 14
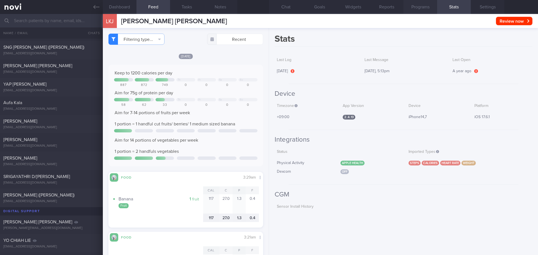
click at [422, 8] on button "Programs" at bounding box center [420, 7] width 34 height 14
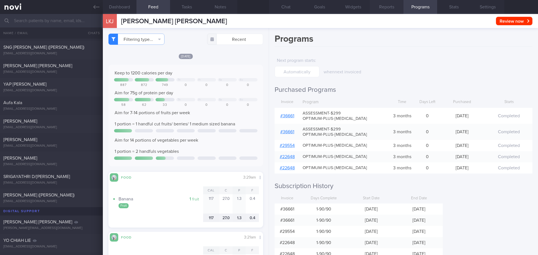
click at [395, 7] on button "Reports" at bounding box center [387, 7] width 34 height 14
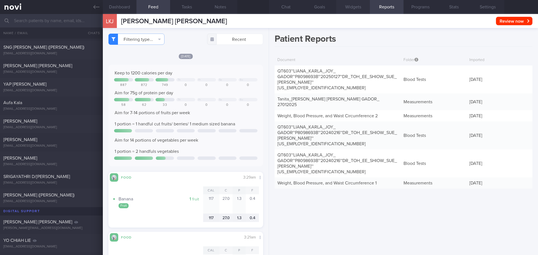
click at [352, 7] on button "Widgets" at bounding box center [353, 7] width 34 height 14
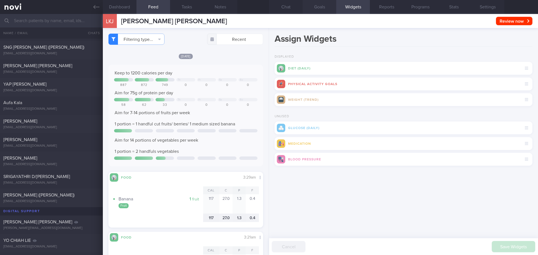
click at [323, 8] on button "Goals" at bounding box center [319, 7] width 34 height 14
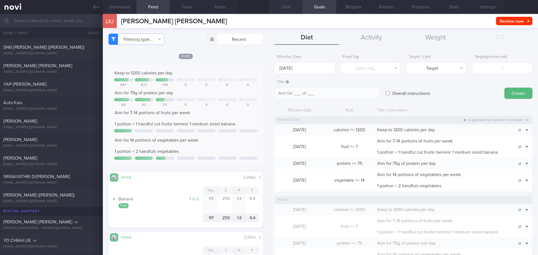
click at [293, 8] on button "Chat" at bounding box center [286, 7] width 34 height 14
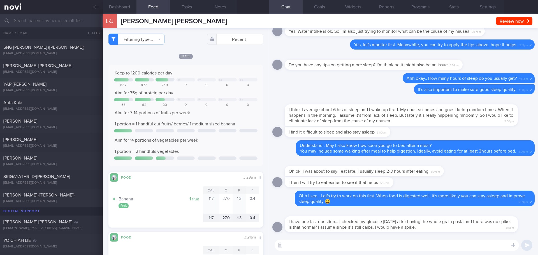
click at [318, 242] on textarea at bounding box center [396, 245] width 244 height 11
click at [436, 246] on textarea "Hi [PERSON_NAME], do you mind to screenshot your blood glucose readings for me?" at bounding box center [396, 245] width 244 height 11
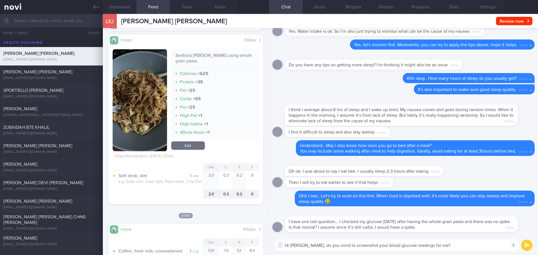
scroll to position [840, 0]
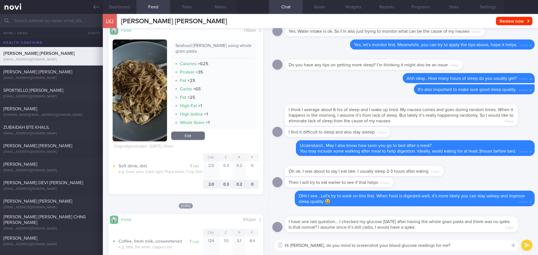
click at [143, 111] on button "button" at bounding box center [140, 90] width 54 height 102
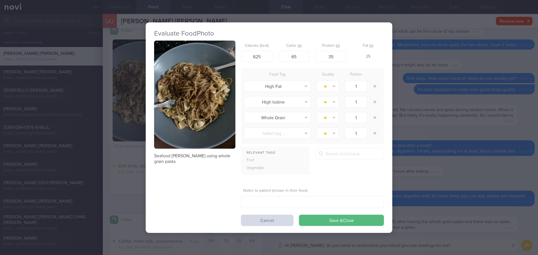
click at [178, 100] on button "button" at bounding box center [194, 95] width 81 height 108
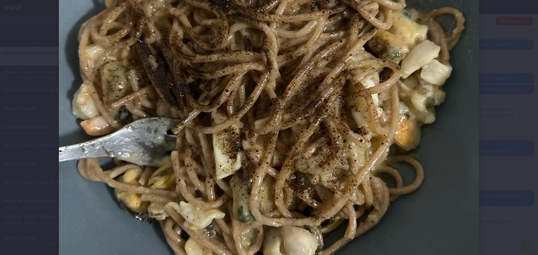
scroll to position [196, 0]
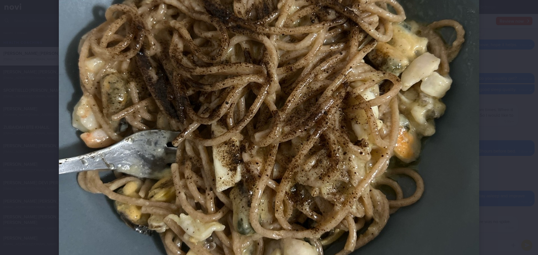
click at [513, 163] on div at bounding box center [269, 127] width 538 height 255
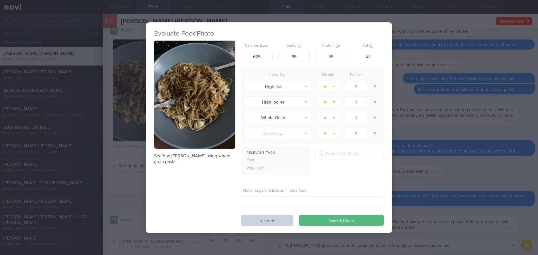
click at [276, 224] on button "Cancel" at bounding box center [267, 220] width 52 height 11
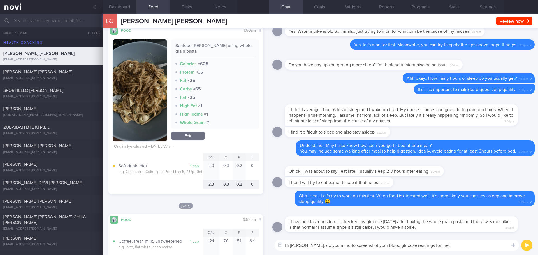
click at [440, 246] on textarea "Hi [PERSON_NAME], do you mind to screenshot your blood glucose readings for me?" at bounding box center [396, 245] width 244 height 11
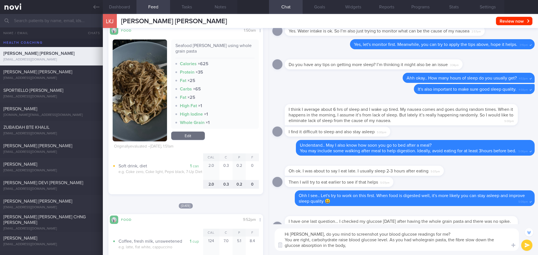
click at [455, 240] on textarea "Hi [PERSON_NAME], do you mind to screenshot your blood glucose readings for me?…" at bounding box center [396, 239] width 244 height 22
drag, startPoint x: 442, startPoint y: 248, endPoint x: 449, endPoint y: 241, distance: 9.3
click at [449, 241] on textarea "Hi [PERSON_NAME], do you mind to screenshot your blood glucose readings for me?…" at bounding box center [396, 239] width 244 height 22
click at [403, 240] on textarea "Hi [PERSON_NAME], do you mind to screenshot your blood glucose readings for me?…" at bounding box center [396, 239] width 244 height 22
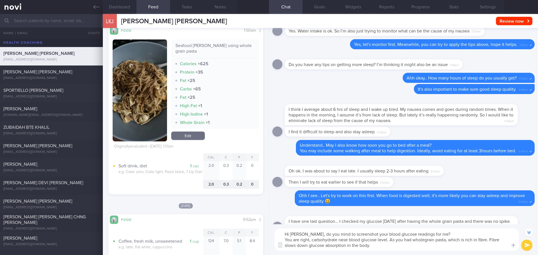
click at [397, 245] on textarea "Hi [PERSON_NAME], do you mind to screenshot your blood glucose readings for me?…" at bounding box center [396, 239] width 244 height 22
click at [395, 247] on textarea "Hi [PERSON_NAME], do you mind to screenshot your blood glucose readings for me?…" at bounding box center [396, 239] width 244 height 22
click at [394, 247] on textarea "Hi [PERSON_NAME], do you mind to screenshot your blood glucose readings for me?…" at bounding box center [396, 239] width 244 height 22
click at [391, 247] on textarea "Hi [PERSON_NAME], do you mind to screenshot your blood glucose readings for me?…" at bounding box center [396, 239] width 244 height 22
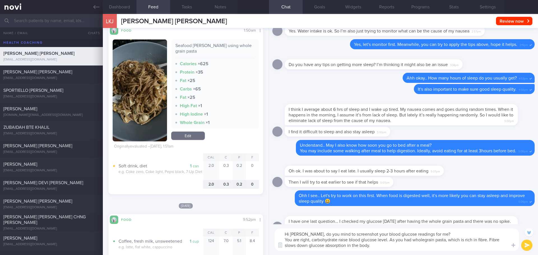
click at [391, 247] on textarea "Hi [PERSON_NAME], do you mind to screenshot your blood glucose readings for me?…" at bounding box center [396, 239] width 244 height 22
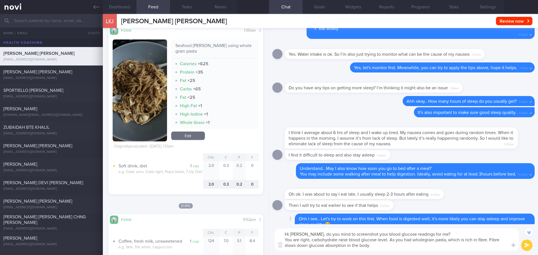
scroll to position [-56, 0]
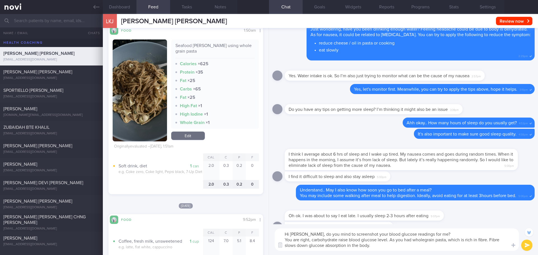
click at [383, 244] on textarea "Hi [PERSON_NAME], do you mind to screenshot your blood glucose readings for me?…" at bounding box center [396, 239] width 244 height 22
click at [383, 246] on textarea "Hi [PERSON_NAME], do you mind to screenshot your blood glucose readings for me?…" at bounding box center [396, 239] width 244 height 22
drag, startPoint x: 449, startPoint y: 240, endPoint x: 457, endPoint y: 250, distance: 13.3
click at [457, 250] on textarea "Hi [PERSON_NAME], do you mind to screenshot your blood glucose readings for me?…" at bounding box center [396, 239] width 244 height 22
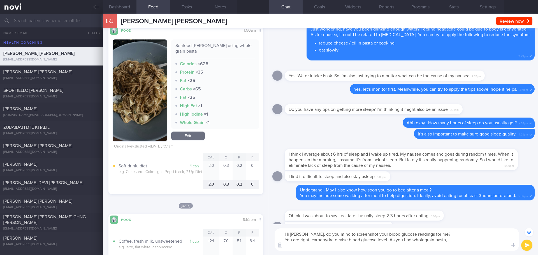
scroll to position [-50, 0]
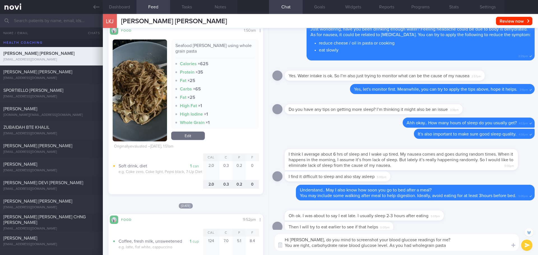
drag, startPoint x: 459, startPoint y: 247, endPoint x: 389, endPoint y: 246, distance: 69.4
click at [389, 246] on textarea "Hi [PERSON_NAME], do you mind to screenshot your blood glucose readings for me?…" at bounding box center [396, 242] width 244 height 17
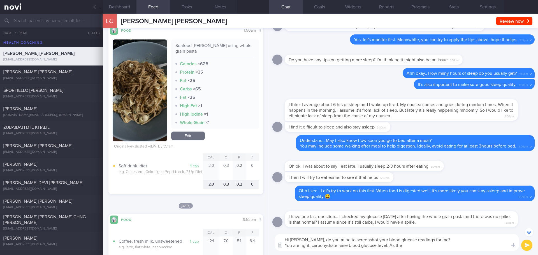
scroll to position [0, 0]
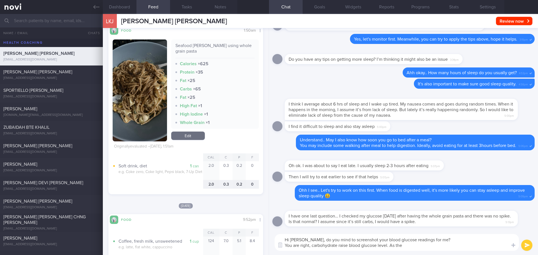
drag, startPoint x: 401, startPoint y: 246, endPoint x: 390, endPoint y: 245, distance: 11.5
click at [390, 245] on textarea "Hi [PERSON_NAME], do you mind to screenshot your blood glucose readings for me?…" at bounding box center [396, 242] width 244 height 17
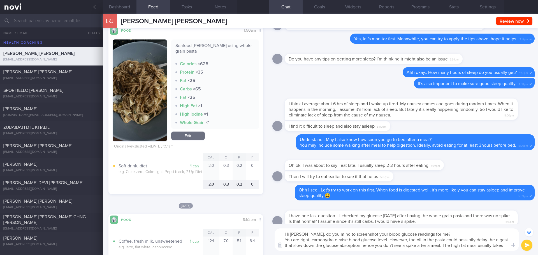
scroll to position [-11, 0]
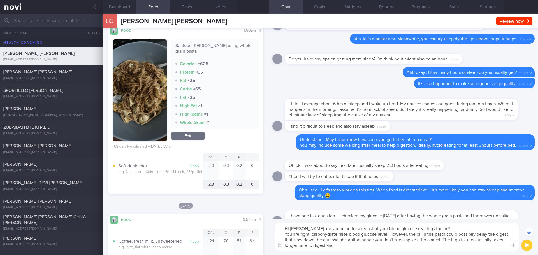
drag, startPoint x: 426, startPoint y: 228, endPoint x: 333, endPoint y: 229, distance: 92.1
click at [333, 229] on textarea "Hi [PERSON_NAME], do you mind to screenshot your blood glucose readings for me?…" at bounding box center [396, 237] width 244 height 28
click at [362, 247] on textarea "Hi [PERSON_NAME], do you mind to share your blood glucose readings with me? You…" at bounding box center [396, 237] width 244 height 28
click at [362, 241] on textarea "Hi [PERSON_NAME], do you mind to share your blood glucose readings with me? You…" at bounding box center [396, 237] width 244 height 28
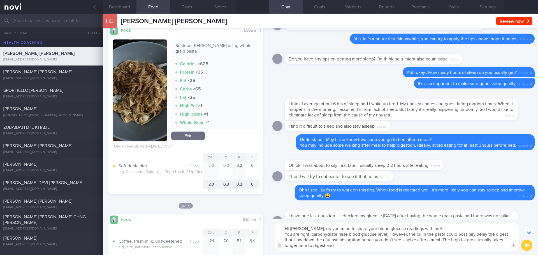
drag, startPoint x: 479, startPoint y: 239, endPoint x: 497, endPoint y: 246, distance: 19.6
click at [497, 246] on textarea "Hi [PERSON_NAME], do you mind to share your blood glucose readings with me? You…" at bounding box center [396, 237] width 244 height 28
drag, startPoint x: 407, startPoint y: 249, endPoint x: 284, endPoint y: 235, distance: 123.5
click at [284, 235] on textarea "Hi [PERSON_NAME], do you mind to share your blood glucose readings with me? You…" at bounding box center [396, 237] width 244 height 28
click at [444, 251] on textarea "Hi [PERSON_NAME], do you mind to share your blood glucose readings with me? You…" at bounding box center [396, 237] width 244 height 28
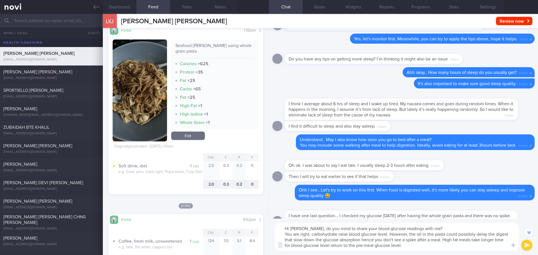
click at [409, 248] on textarea "Hi [PERSON_NAME], do you mind to share your blood glucose readings with me? You…" at bounding box center [396, 237] width 244 height 28
click at [407, 247] on textarea "Hi [PERSON_NAME], do you mind to share your blood glucose readings with me? You…" at bounding box center [396, 237] width 244 height 28
drag, startPoint x: 404, startPoint y: 247, endPoint x: 284, endPoint y: 234, distance: 120.6
click at [284, 234] on textarea "Hi [PERSON_NAME], do you mind to share your blood glucose readings with me? You…" at bounding box center [396, 237] width 244 height 28
paste textarea "s raise blood glucose levels. However, the oil in the pasta could possibly dela…"
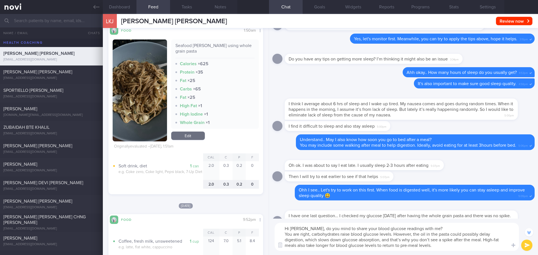
click at [425, 228] on textarea "Hi [PERSON_NAME], do you mind to share your blood glucose readings with me? You…" at bounding box center [396, 237] width 244 height 28
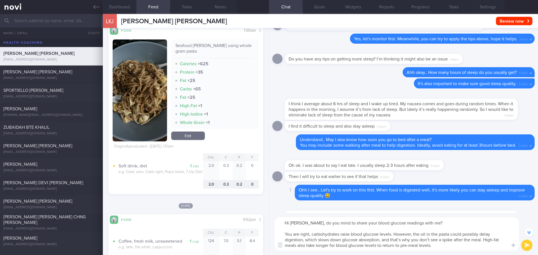
scroll to position [0, 0]
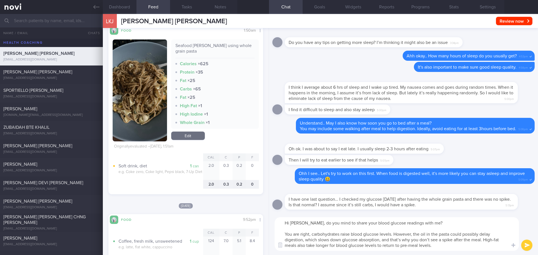
click at [471, 244] on textarea "Hi [PERSON_NAME], do you mind to share your blood glucose readings with me? You…" at bounding box center [396, 234] width 244 height 34
click at [458, 245] on textarea "Hi [PERSON_NAME], do you mind to share your blood glucose readings with me? You…" at bounding box center [396, 234] width 244 height 34
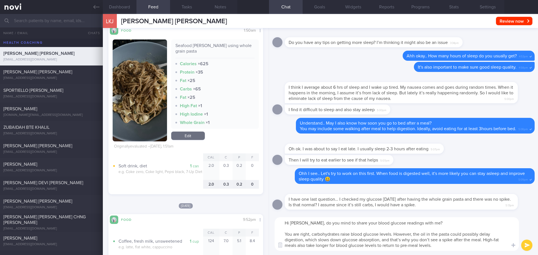
type textarea "Hi [PERSON_NAME], do you mind to share your blood glucose readings with me? You…"
click at [531, 245] on button "submit" at bounding box center [526, 245] width 11 height 11
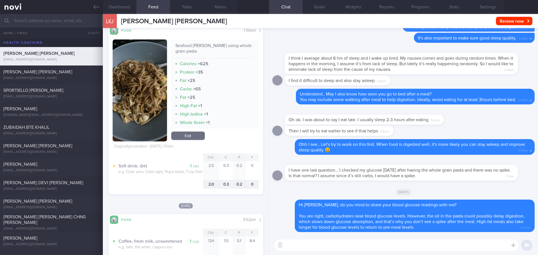
scroll to position [0, 0]
click at [24, 183] on span "[PERSON_NAME] DEVI [PERSON_NAME]" at bounding box center [43, 183] width 80 height 4
type textarea "T2DM - Claims ppt by steroid use for ?[MEDICAL_DATA] [MEDICAL_DATA] Obesity -S/…"
select select "7"
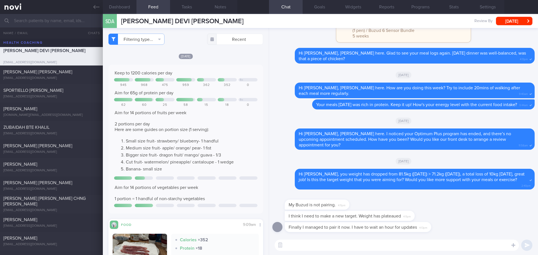
click at [462, 206] on div "My Buzud is not pairing. 4:11pm" at bounding box center [403, 202] width 262 height 18
click at [399, 242] on textarea at bounding box center [396, 245] width 244 height 11
click at [350, 245] on textarea "Good morning [PERSON_NAME]," at bounding box center [396, 245] width 244 height 11
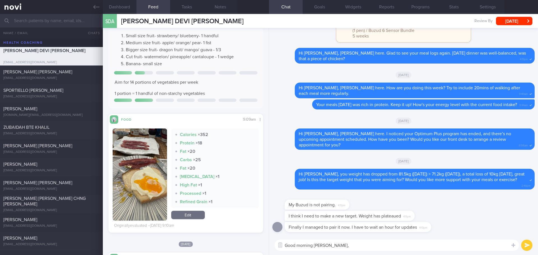
scroll to position [112, 0]
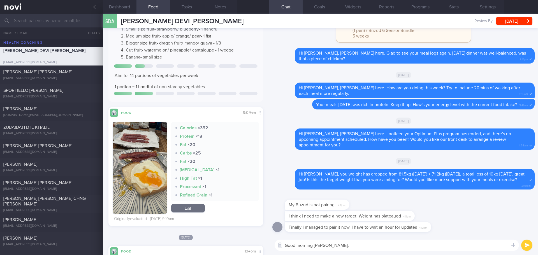
click at [335, 248] on textarea "Good morning [PERSON_NAME]," at bounding box center [396, 245] width 244 height 11
click at [397, 245] on textarea "Good morning [PERSON_NAME], may I know what is the new target that you would li…" at bounding box center [396, 245] width 244 height 11
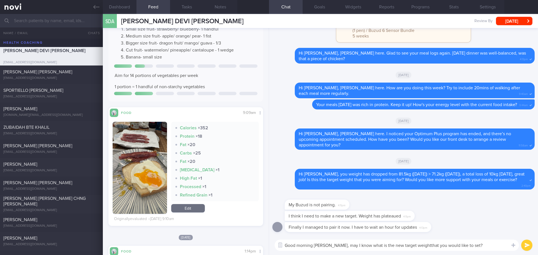
type textarea "Good morning [PERSON_NAME], may I know what is the new target weight that you w…"
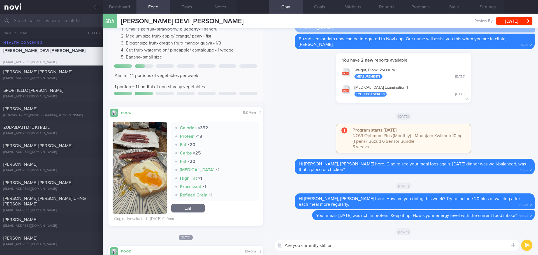
scroll to position [0, 0]
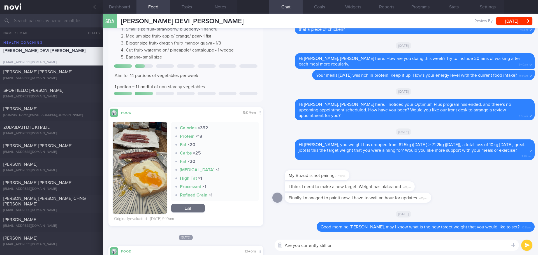
click at [347, 248] on textarea "Are you currently still on" at bounding box center [396, 245] width 244 height 11
click at [417, 250] on textarea "Are you currently still on Mounjaro?" at bounding box center [396, 245] width 244 height 11
type textarea "Are you currently still on Mounjaro?"
click at [526, 248] on button "submit" at bounding box center [526, 245] width 11 height 11
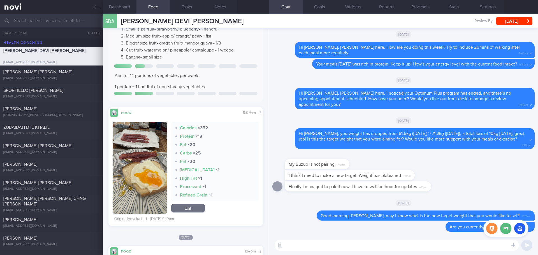
scroll to position [0, 0]
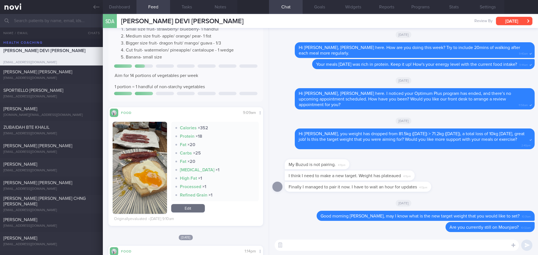
click at [522, 18] on button "[DATE]" at bounding box center [514, 21] width 36 height 8
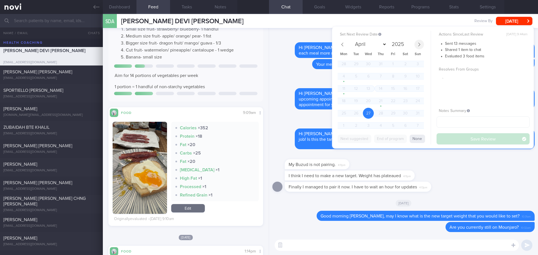
click at [420, 45] on icon at bounding box center [419, 45] width 4 height 4
select select "9"
click at [370, 74] on span "8" at bounding box center [368, 76] width 11 height 11
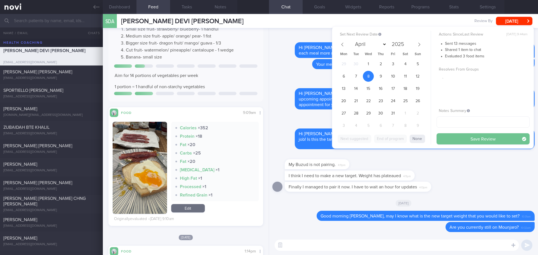
click at [455, 134] on button "Save Review" at bounding box center [482, 138] width 93 height 11
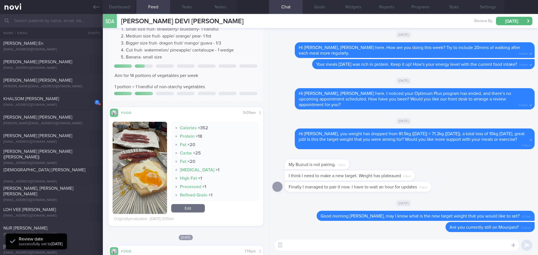
scroll to position [392, 0]
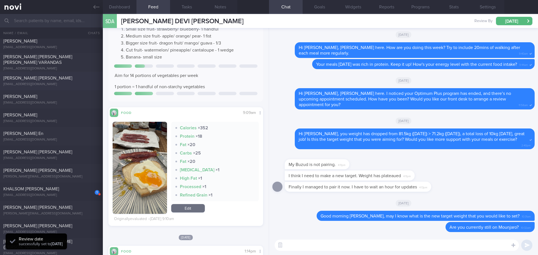
click at [50, 82] on div "[EMAIL_ADDRESS][DOMAIN_NAME]" at bounding box center [51, 84] width 96 height 4
select select "8"
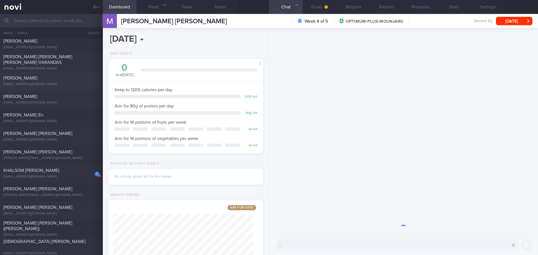
scroll to position [78, 141]
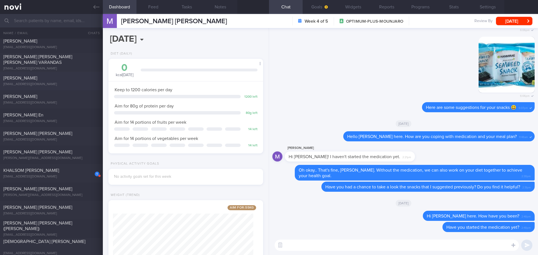
click at [51, 80] on div "[PERSON_NAME]" at bounding box center [50, 78] width 95 height 6
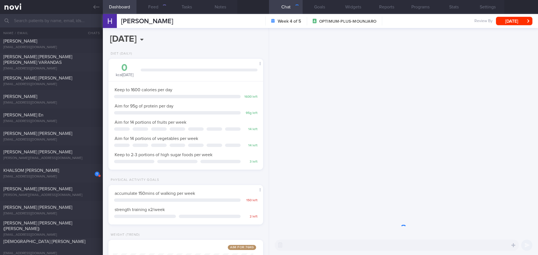
scroll to position [78, 141]
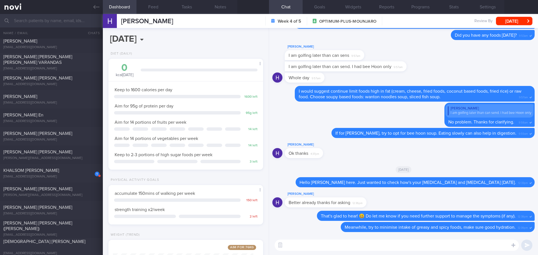
click at [349, 243] on textarea at bounding box center [396, 245] width 244 height 11
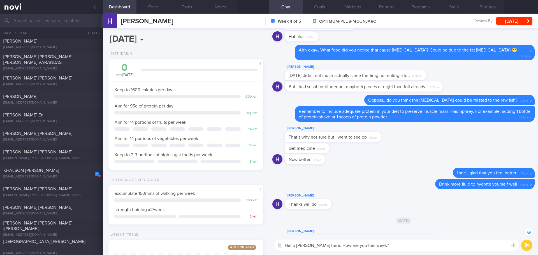
scroll to position [-280, 0]
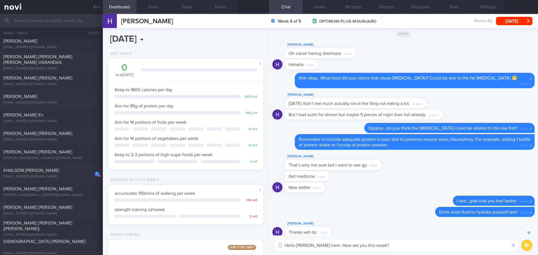
click at [429, 247] on textarea "Hello [PERSON_NAME] here. How are you this week?" at bounding box center [396, 245] width 244 height 11
type textarea "Hello [PERSON_NAME] here. How are you this week?"
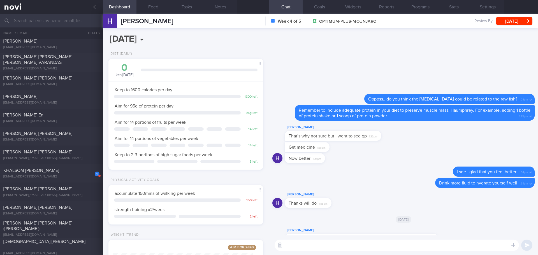
scroll to position [0, 0]
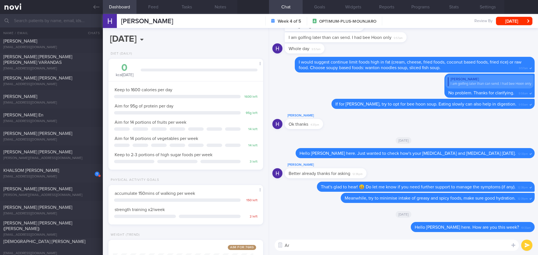
type textarea "A"
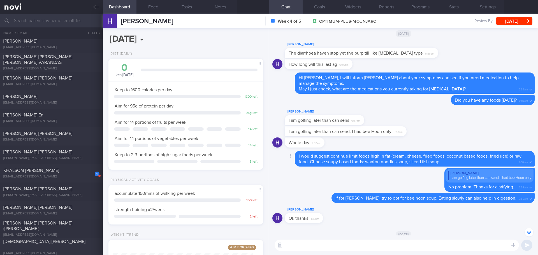
scroll to position [-84, 0]
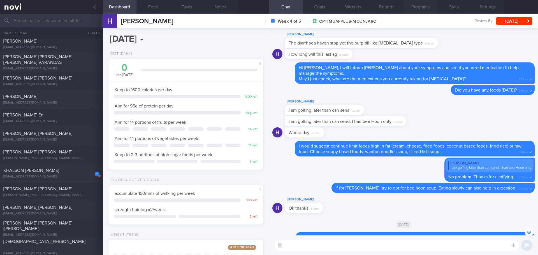
click at [409, 9] on button "Programs" at bounding box center [420, 7] width 34 height 14
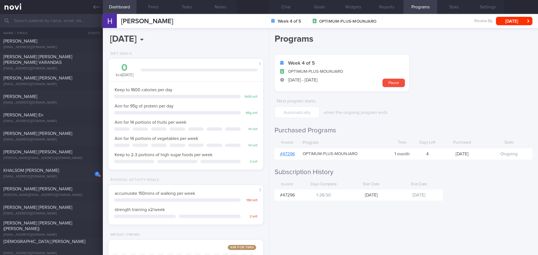
click at [290, 155] on link "# 47296" at bounding box center [287, 154] width 15 height 4
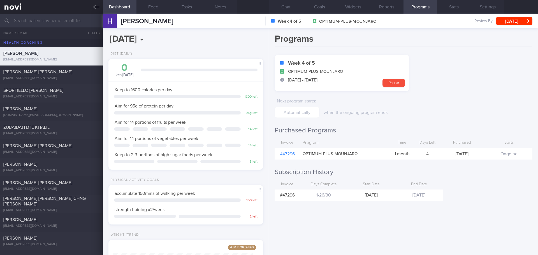
click at [94, 7] on icon at bounding box center [96, 7] width 6 height 4
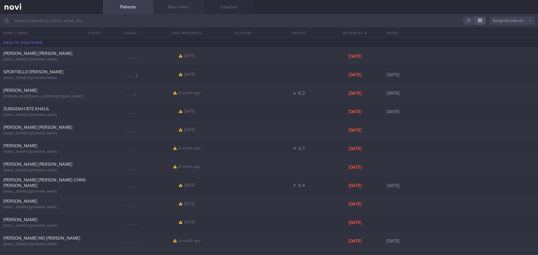
click at [166, 10] on link "New Users" at bounding box center [178, 7] width 50 height 14
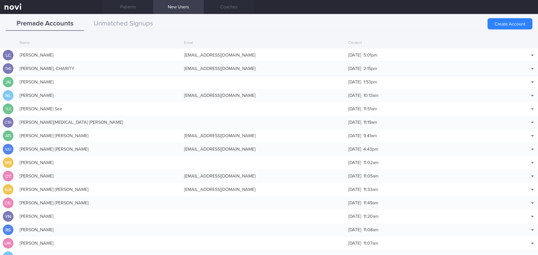
click at [162, 71] on div "[PERSON_NAME], CHARITY" at bounding box center [99, 68] width 164 height 11
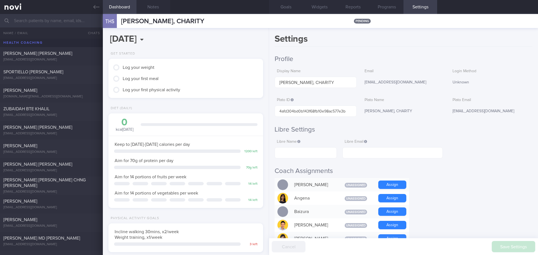
scroll to position [78, 141]
click at [100, 6] on link at bounding box center [51, 7] width 103 height 14
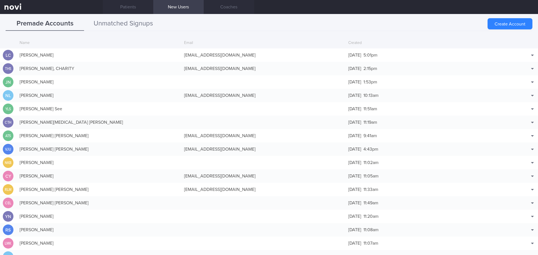
click at [145, 22] on button "Unmatched Signups" at bounding box center [123, 24] width 78 height 14
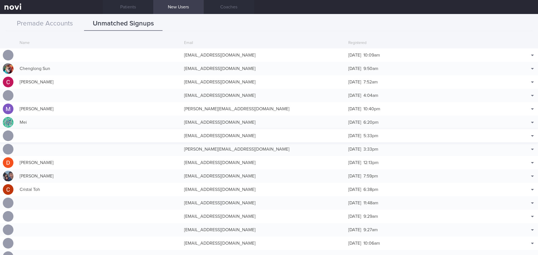
click at [307, 138] on div "[EMAIL_ADDRESS][DOMAIN_NAME]" at bounding box center [263, 135] width 164 height 11
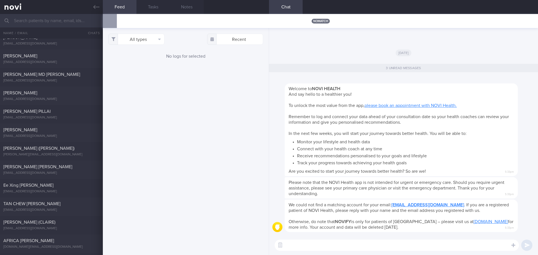
scroll to position [71, 0]
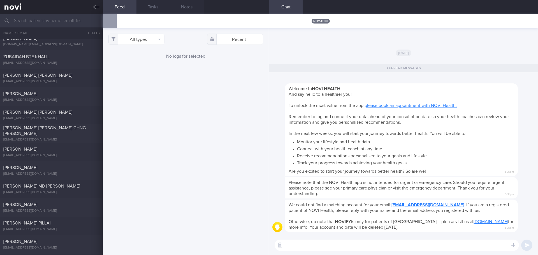
click at [96, 8] on icon at bounding box center [96, 7] width 6 height 6
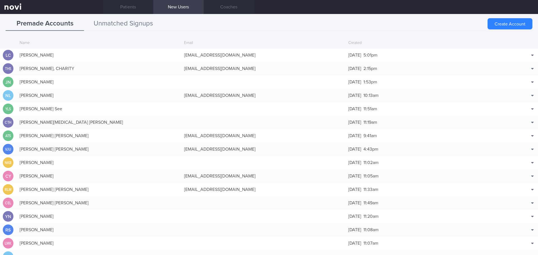
click at [132, 19] on button "Unmatched Signups" at bounding box center [123, 24] width 78 height 14
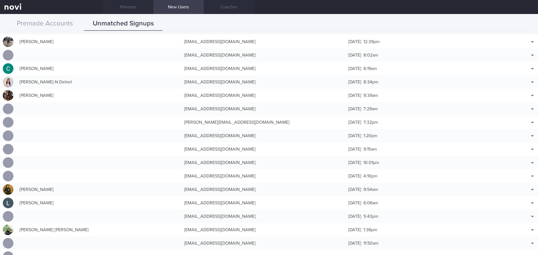
scroll to position [588, 0]
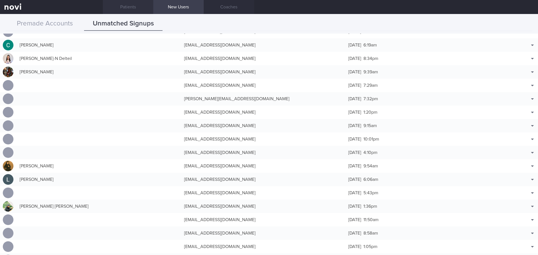
click at [117, 4] on link "Patients" at bounding box center [128, 7] width 50 height 14
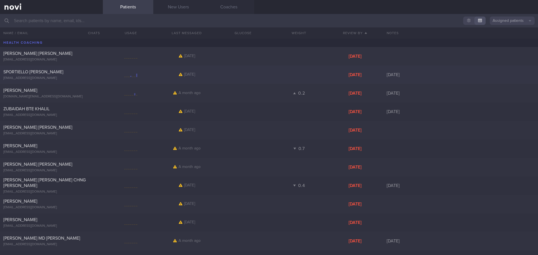
click at [106, 73] on div at bounding box center [131, 74] width 56 height 7
select select "7"
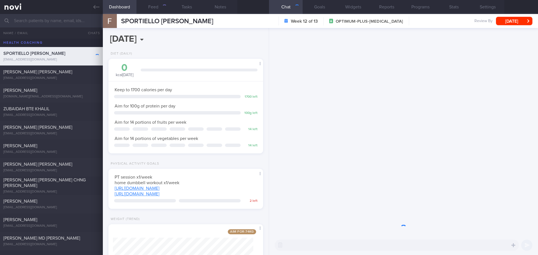
scroll to position [78, 141]
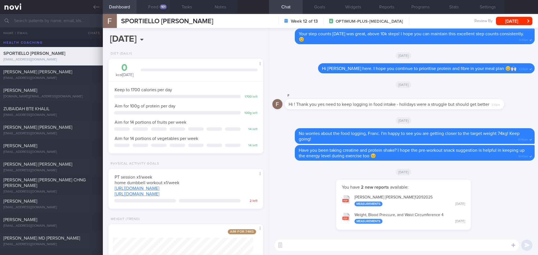
click at [149, 6] on button "Feed 101" at bounding box center [153, 7] width 34 height 14
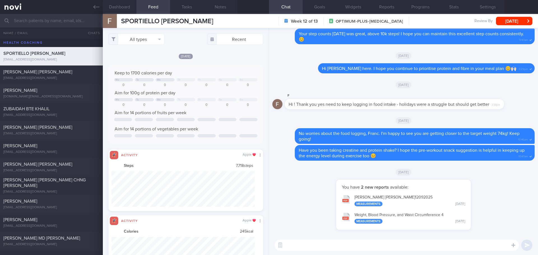
scroll to position [36, 143]
click at [154, 37] on button "All types" at bounding box center [136, 39] width 56 height 11
click at [143, 58] on button "Activity" at bounding box center [136, 58] width 55 height 8
checkbox input "false"
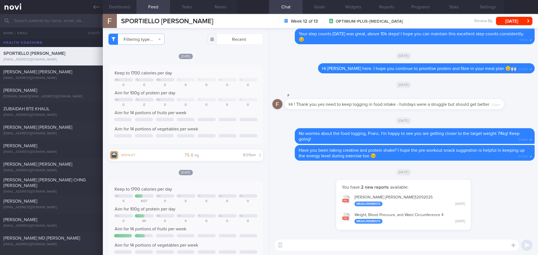
click at [212, 59] on div "[DATE]" at bounding box center [185, 56] width 155 height 6
click at [129, 6] on button "Dashboard" at bounding box center [120, 7] width 34 height 14
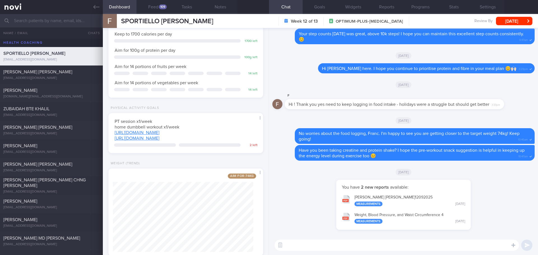
scroll to position [43, 0]
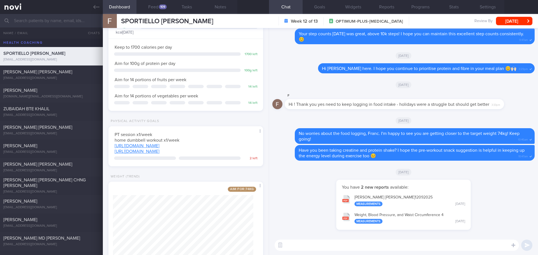
click at [406, 201] on button "[PERSON_NAME] [PERSON_NAME] 12092025 Measurements [DATE]" at bounding box center [403, 201] width 129 height 18
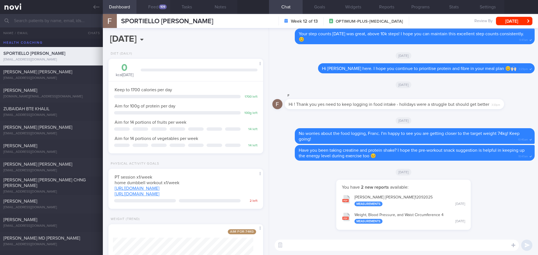
click at [154, 10] on button "Feed 109" at bounding box center [153, 7] width 34 height 14
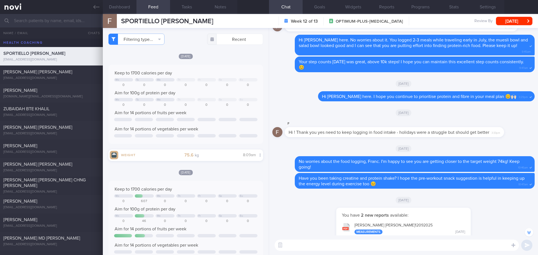
click at [302, 246] on textarea at bounding box center [396, 245] width 244 height 11
click at [125, 6] on button "Dashboard" at bounding box center [120, 7] width 34 height 14
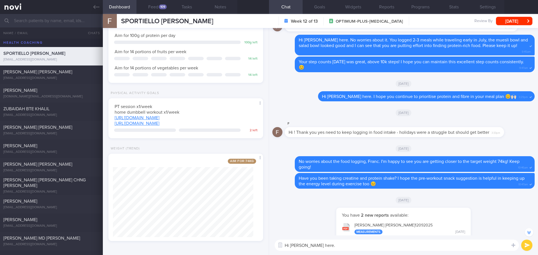
click at [350, 246] on textarea "Hi [PERSON_NAME] here." at bounding box center [396, 245] width 244 height 11
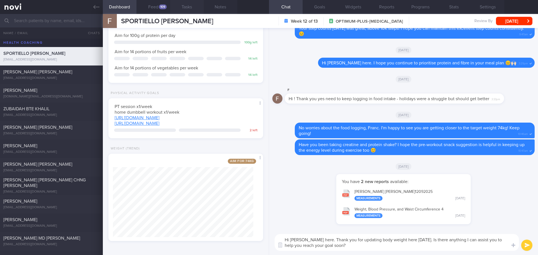
type textarea "Hi [PERSON_NAME] here. Thank you for updating body weight here [DATE]. Is there…"
click at [366, 248] on textarea "Hi [PERSON_NAME] here. Thank you for updating body weight here [DATE]. Is there…" at bounding box center [396, 242] width 244 height 17
drag, startPoint x: 350, startPoint y: 244, endPoint x: 333, endPoint y: 238, distance: 17.4
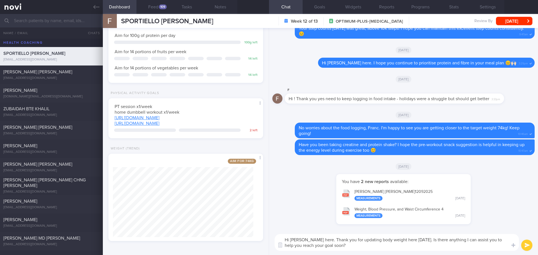
click at [333, 238] on textarea "Hi [PERSON_NAME] here. Thank you for updating body weight here [DATE]. Is there…" at bounding box center [396, 242] width 244 height 17
click at [459, 244] on textarea "Hi [PERSON_NAME] here. Thank you for updating body weight here [DATE]. Is there…" at bounding box center [396, 242] width 244 height 17
click at [466, 243] on textarea "Hi [PERSON_NAME] here. Thank you for updating body weight here [DATE]. Is there…" at bounding box center [396, 242] width 244 height 17
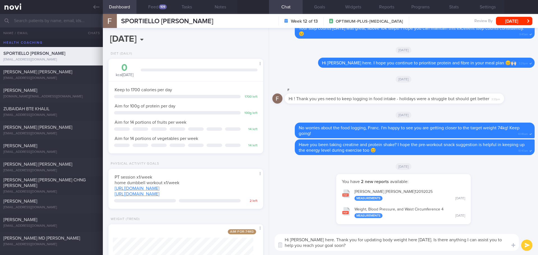
select select "7"
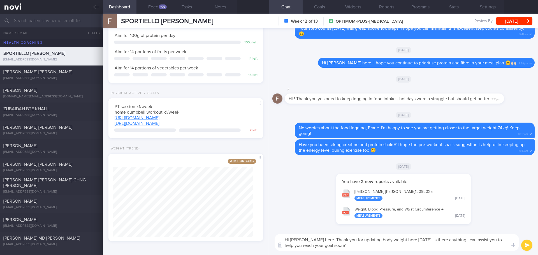
drag, startPoint x: 481, startPoint y: 241, endPoint x: 493, endPoint y: 252, distance: 16.5
click at [493, 252] on div "Hi Franc, Elizabeth here. Thank you for updating body weight here yesterday. Is…" at bounding box center [403, 242] width 269 height 25
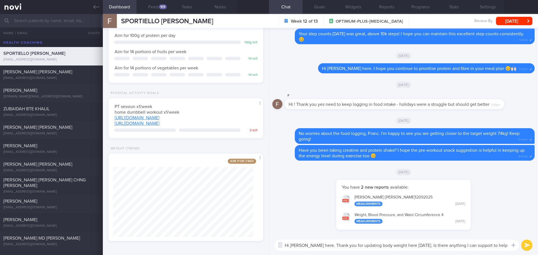
scroll to position [0, 0]
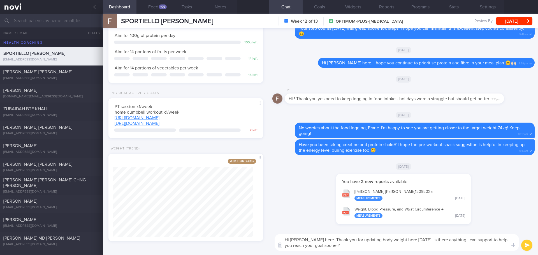
click at [429, 244] on textarea "Hi Franc, Elizabeth here. Thank you for updating body weight here yesterday. Is…" at bounding box center [396, 242] width 244 height 17
type textarea "Hi Franc, Elizabeth here. Thank you for updating body weight here yesterday. Is…"
click at [524, 245] on button "submit" at bounding box center [526, 245] width 11 height 11
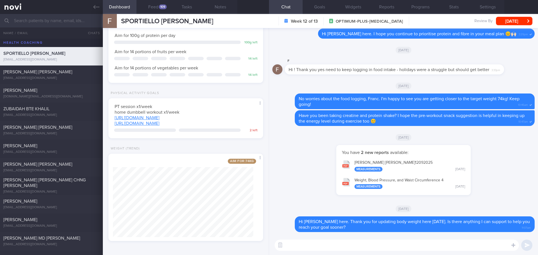
click at [323, 167] on div "You have 2 new reports available: TANITA - SPORTIELLO FRANC MICHEL CLAUDE_ 1209…" at bounding box center [403, 173] width 262 height 56
click at [505, 20] on button "[DATE]" at bounding box center [514, 21] width 36 height 8
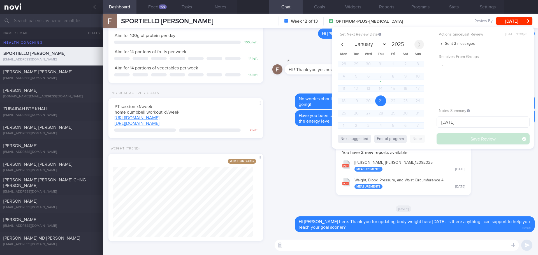
click at [419, 43] on icon at bounding box center [419, 45] width 4 height 4
select select "8"
click at [521, 227] on span "11:07am" at bounding box center [525, 227] width 9 height 5
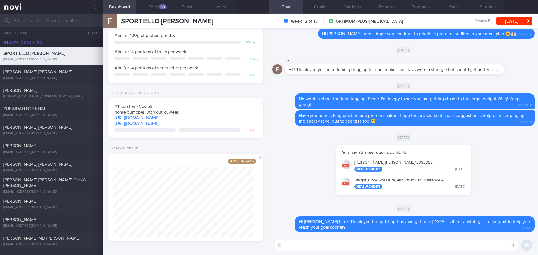
click at [504, 200] on div "You have 2 new reports available: TANITA - SPORTIELLO FRANC MICHEL CLAUDE_ 1209…" at bounding box center [403, 173] width 262 height 56
click at [503, 199] on div "You have 2 new reports available: TANITA - SPORTIELLO FRANC MICHEL CLAUDE_ 1209…" at bounding box center [403, 173] width 262 height 56
click at [504, 18] on button "[DATE]" at bounding box center [514, 21] width 36 height 8
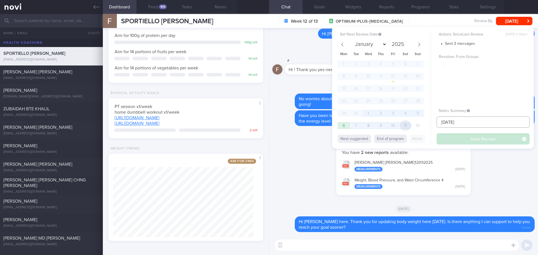
drag, startPoint x: 463, startPoint y: 122, endPoint x: 407, endPoint y: 127, distance: 56.2
click at [407, 127] on div "Set Next Review Date 21 Aug 2025 January February March April May June July Aug…" at bounding box center [433, 88] width 202 height 122
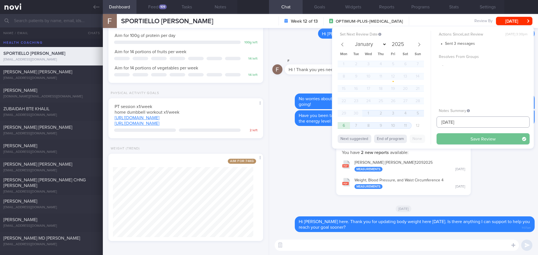
type input "5/12/25"
click at [464, 141] on button "Save Review" at bounding box center [482, 138] width 93 height 11
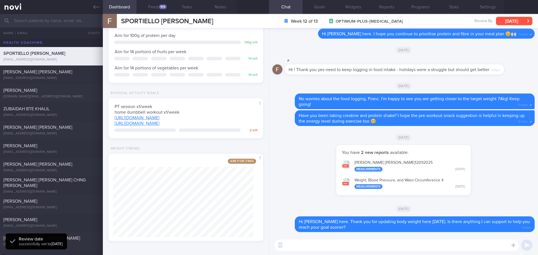
click at [526, 20] on button "[DATE]" at bounding box center [514, 21] width 36 height 8
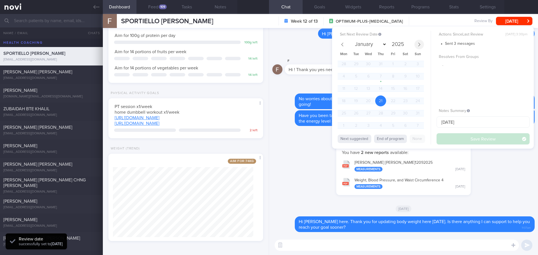
click at [418, 41] on span at bounding box center [419, 45] width 10 height 10
click at [417, 44] on icon at bounding box center [419, 45] width 4 height 4
select select "9"
click at [377, 76] on span "9" at bounding box center [380, 76] width 11 height 11
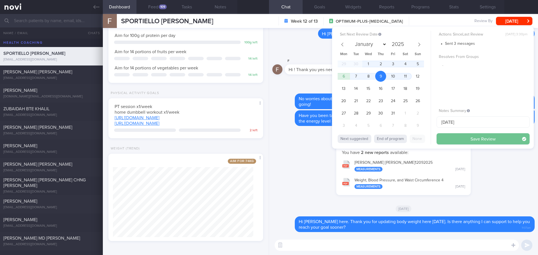
click at [460, 137] on button "Save Review" at bounding box center [482, 138] width 93 height 11
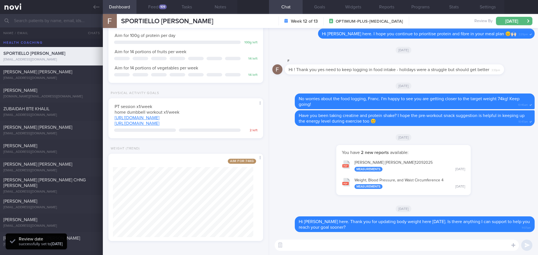
drag, startPoint x: 50, startPoint y: 90, endPoint x: 281, endPoint y: 64, distance: 232.3
click at [50, 90] on div "[PERSON_NAME]" at bounding box center [50, 91] width 95 height 6
type input "[DATE]"
select select "7"
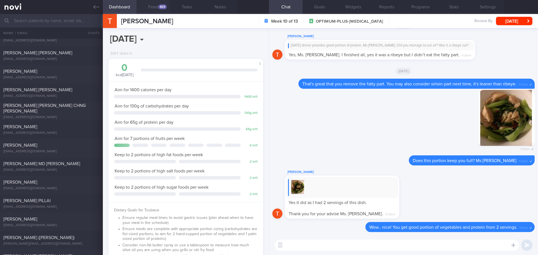
click at [161, 1] on button "Feed 469" at bounding box center [153, 7] width 34 height 14
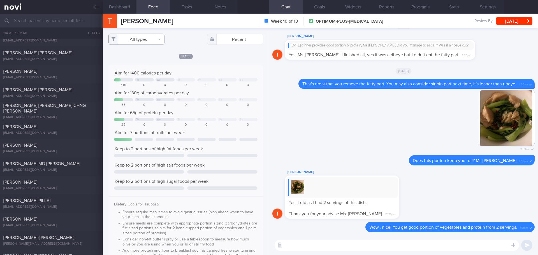
click at [152, 35] on button "All types" at bounding box center [136, 39] width 56 height 11
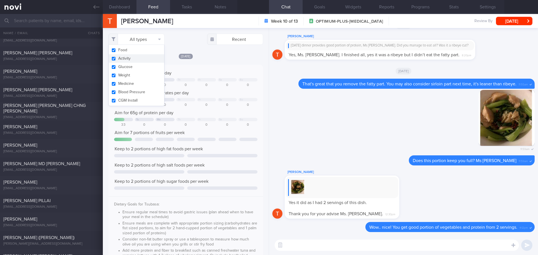
click at [139, 56] on button "Activity" at bounding box center [136, 58] width 55 height 8
checkbox input "false"
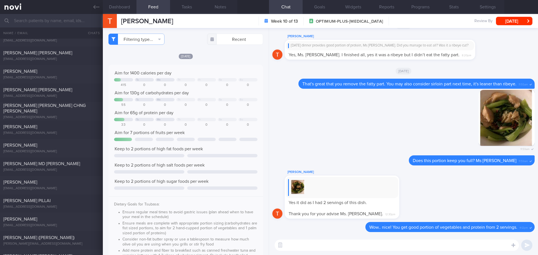
click at [223, 56] on div "[DATE]" at bounding box center [185, 56] width 155 height 6
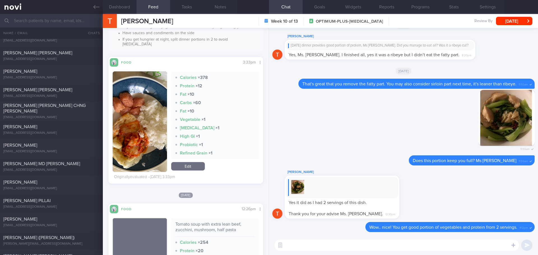
click at [127, 72] on img "button" at bounding box center [140, 121] width 54 height 101
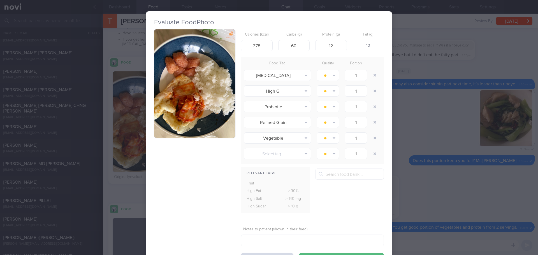
click at [175, 74] on button "button" at bounding box center [194, 83] width 81 height 108
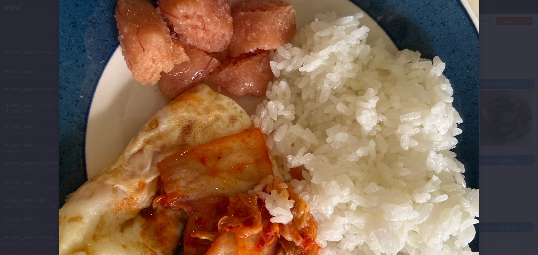
click at [492, 68] on div at bounding box center [268, 134] width 465 height 605
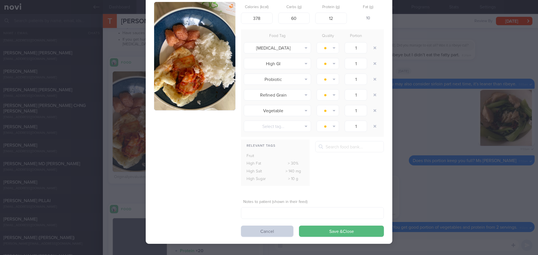
click at [273, 232] on button "Cancel" at bounding box center [267, 231] width 52 height 11
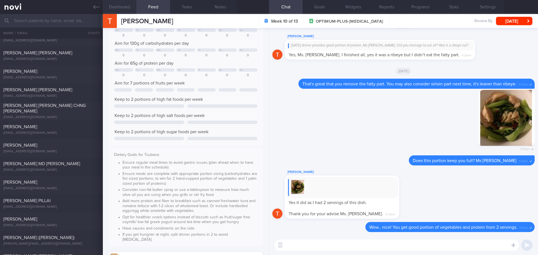
click at [118, 5] on button "Dashboard" at bounding box center [120, 7] width 34 height 14
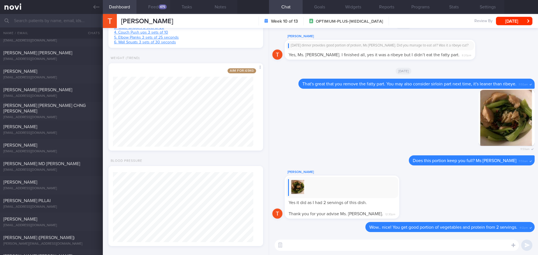
click at [164, 10] on button "Feed 475" at bounding box center [153, 7] width 34 height 14
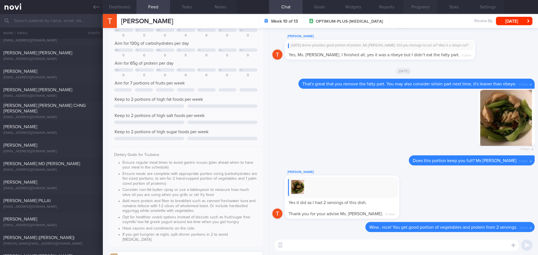
click at [413, 4] on button "Programs" at bounding box center [420, 7] width 34 height 14
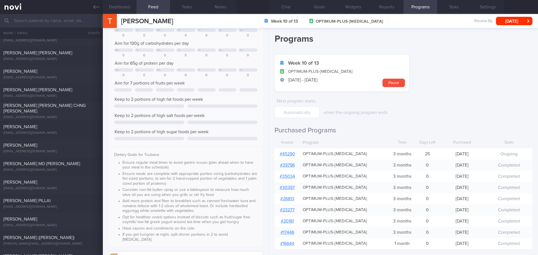
click at [290, 155] on link "# 45290" at bounding box center [286, 154] width 15 height 4
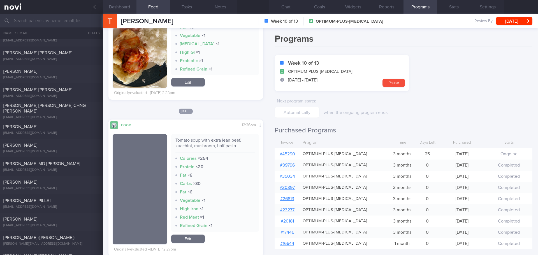
click at [129, 2] on button "Dashboard" at bounding box center [120, 7] width 34 height 14
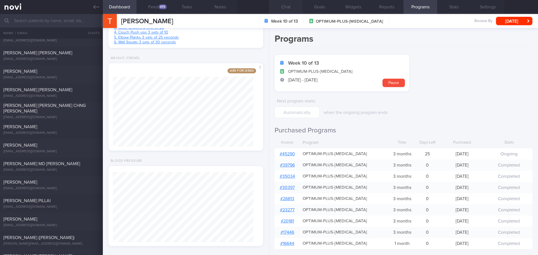
click at [278, 9] on button "Chat" at bounding box center [286, 7] width 34 height 14
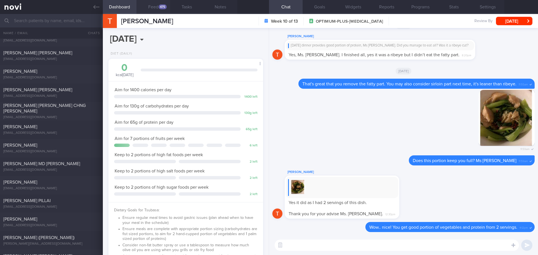
click at [155, 13] on button "Feed 475" at bounding box center [153, 7] width 34 height 14
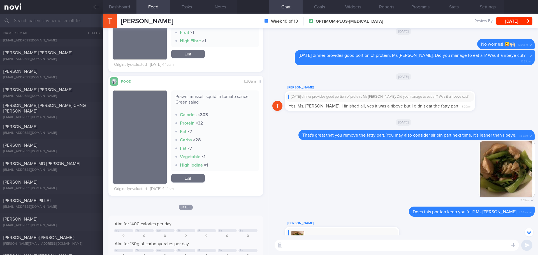
scroll to position [-56, 0]
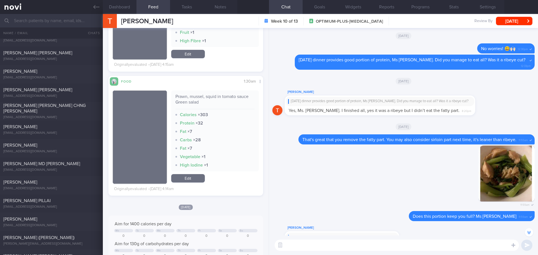
click at [324, 249] on textarea at bounding box center [396, 245] width 244 height 11
type textarea "Hi Ms Tsubasa, Elizabeth here. I just wanted to check in to see how you are doi…"
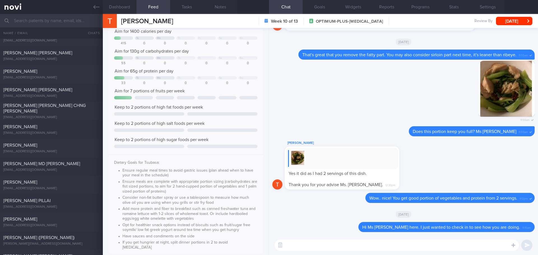
scroll to position [0, 0]
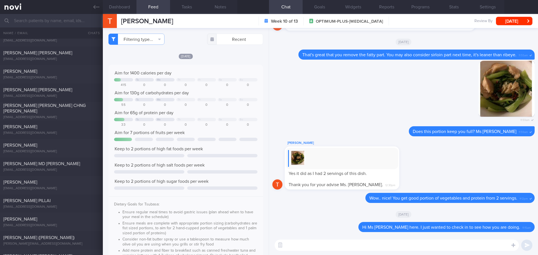
click at [319, 247] on textarea at bounding box center [396, 245] width 244 height 11
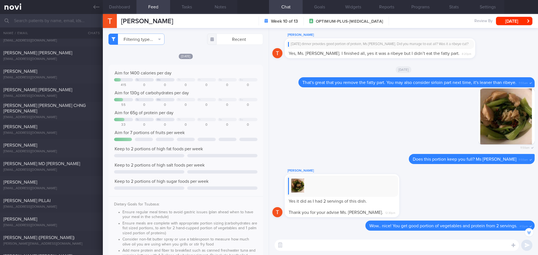
scroll to position [0, 0]
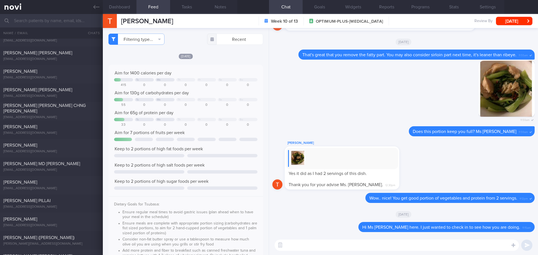
click at [317, 242] on textarea at bounding box center [396, 245] width 244 height 11
click at [449, 245] on textarea "How's your appetite recently? I noticed you only log one main meal and a light …" at bounding box center [396, 245] width 244 height 11
click at [466, 247] on textarea "How's your appetite recently? I noticed you only log one main meal and a light …" at bounding box center [396, 245] width 244 height 11
drag, startPoint x: 386, startPoint y: 244, endPoint x: 371, endPoint y: 245, distance: 14.8
click at [371, 245] on textarea "How's your appetite recently? I noticed you only log one main meal and a light …" at bounding box center [396, 245] width 244 height 11
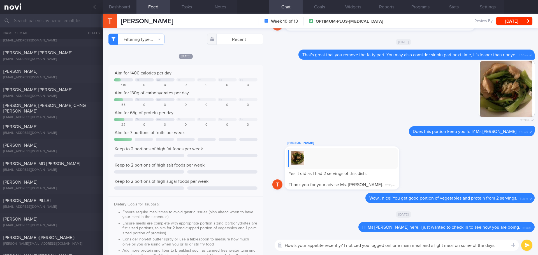
type textarea "How's your appetite recently? I noticed you logged only one main meal and a lig…"
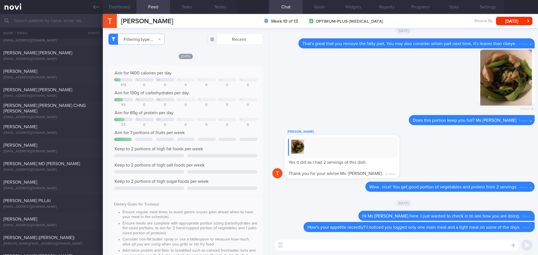
scroll to position [0, 0]
click at [518, 25] on button "[DATE]" at bounding box center [514, 21] width 36 height 8
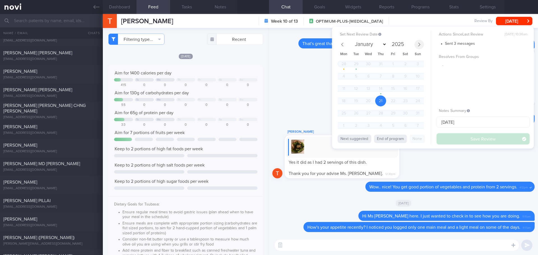
drag, startPoint x: 421, startPoint y: 45, endPoint x: 417, endPoint y: 47, distance: 4.0
click at [420, 45] on icon at bounding box center [419, 45] width 4 height 4
click at [419, 44] on icon at bounding box center [419, 45] width 4 height 4
select select "9"
click at [379, 76] on span "9" at bounding box center [380, 76] width 11 height 11
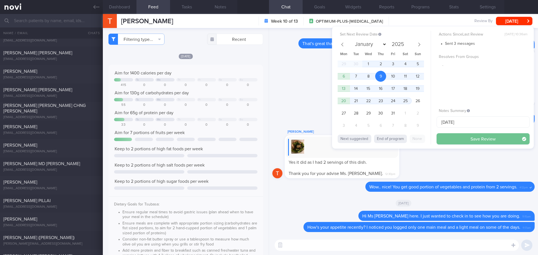
click at [442, 140] on button "Save Review" at bounding box center [482, 138] width 93 height 11
